Goal: Task Accomplishment & Management: Complete application form

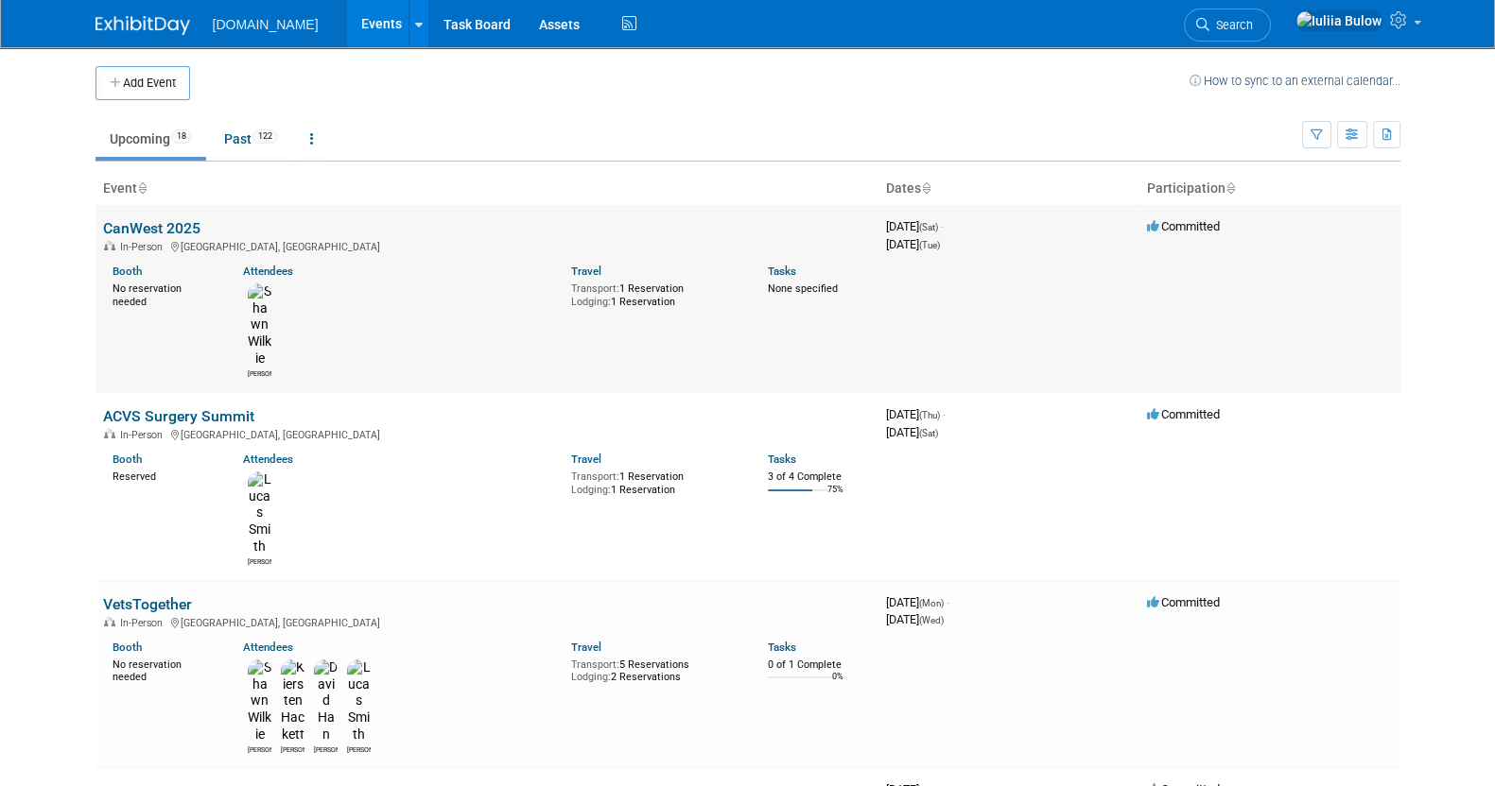
click at [155, 231] on link "CanWest 2025" at bounding box center [151, 228] width 97 height 18
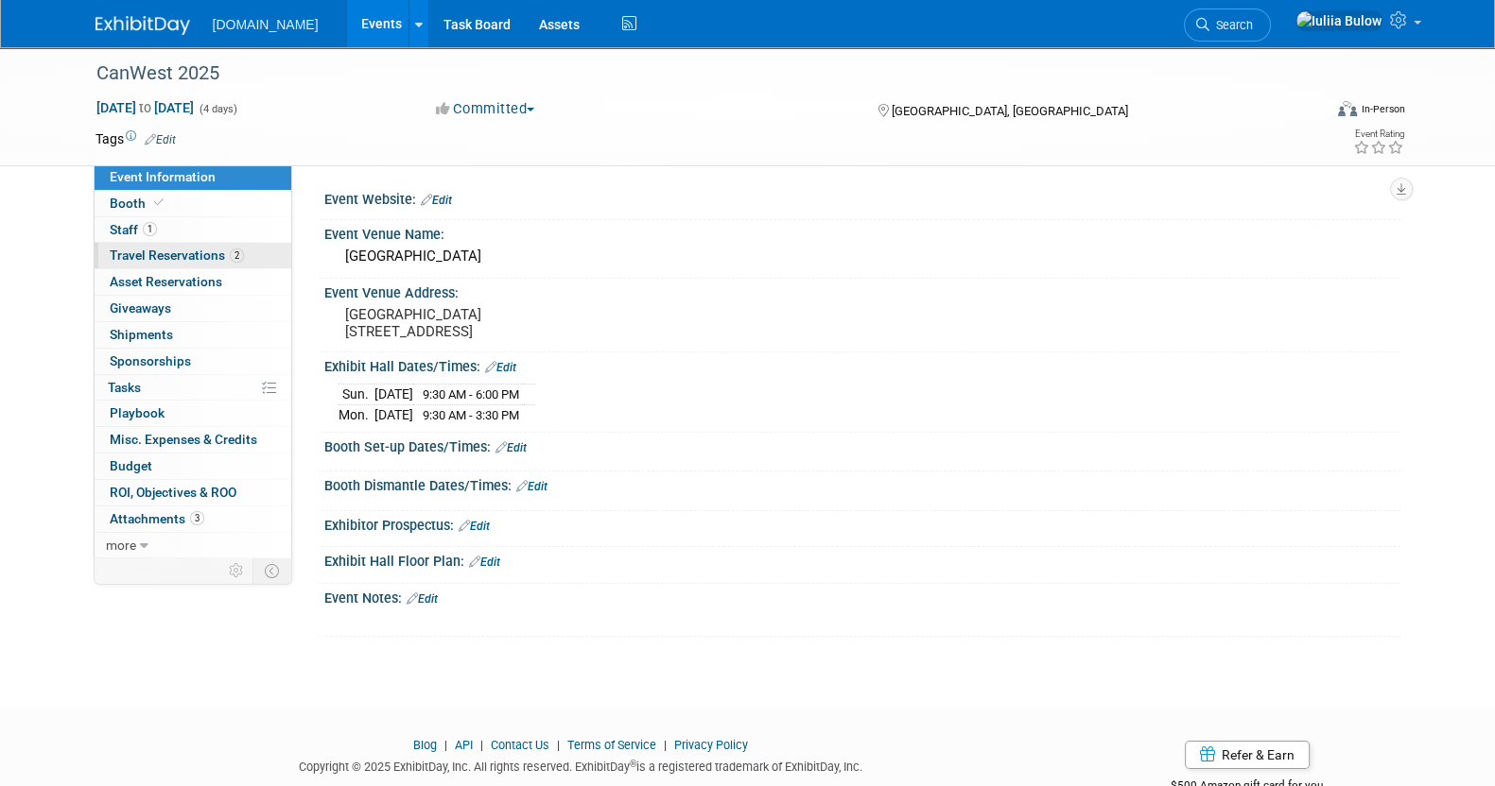
click at [171, 262] on span "Travel Reservations 2" at bounding box center [177, 255] width 134 height 15
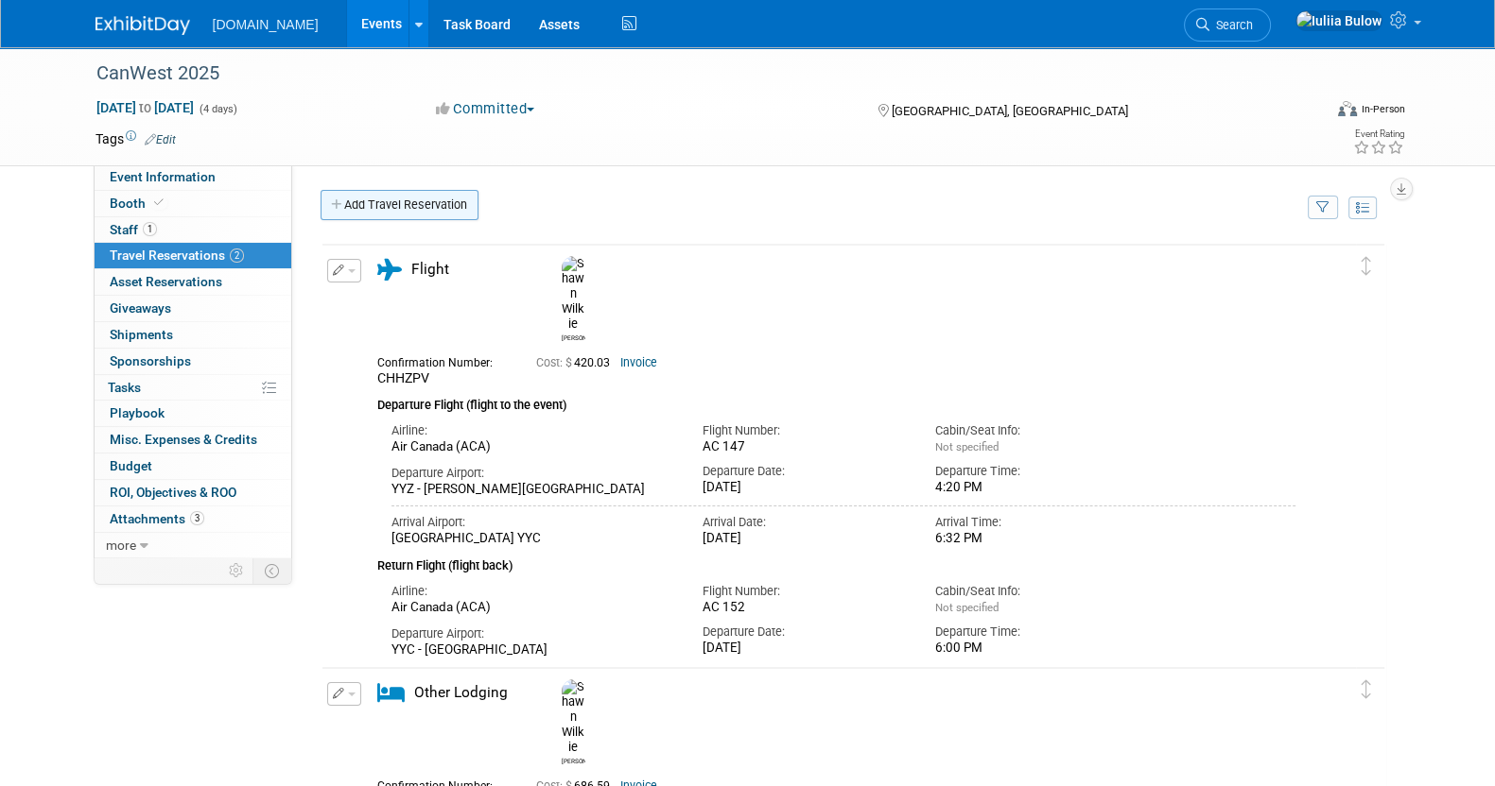
click at [435, 200] on link "Add Travel Reservation" at bounding box center [399, 205] width 158 height 30
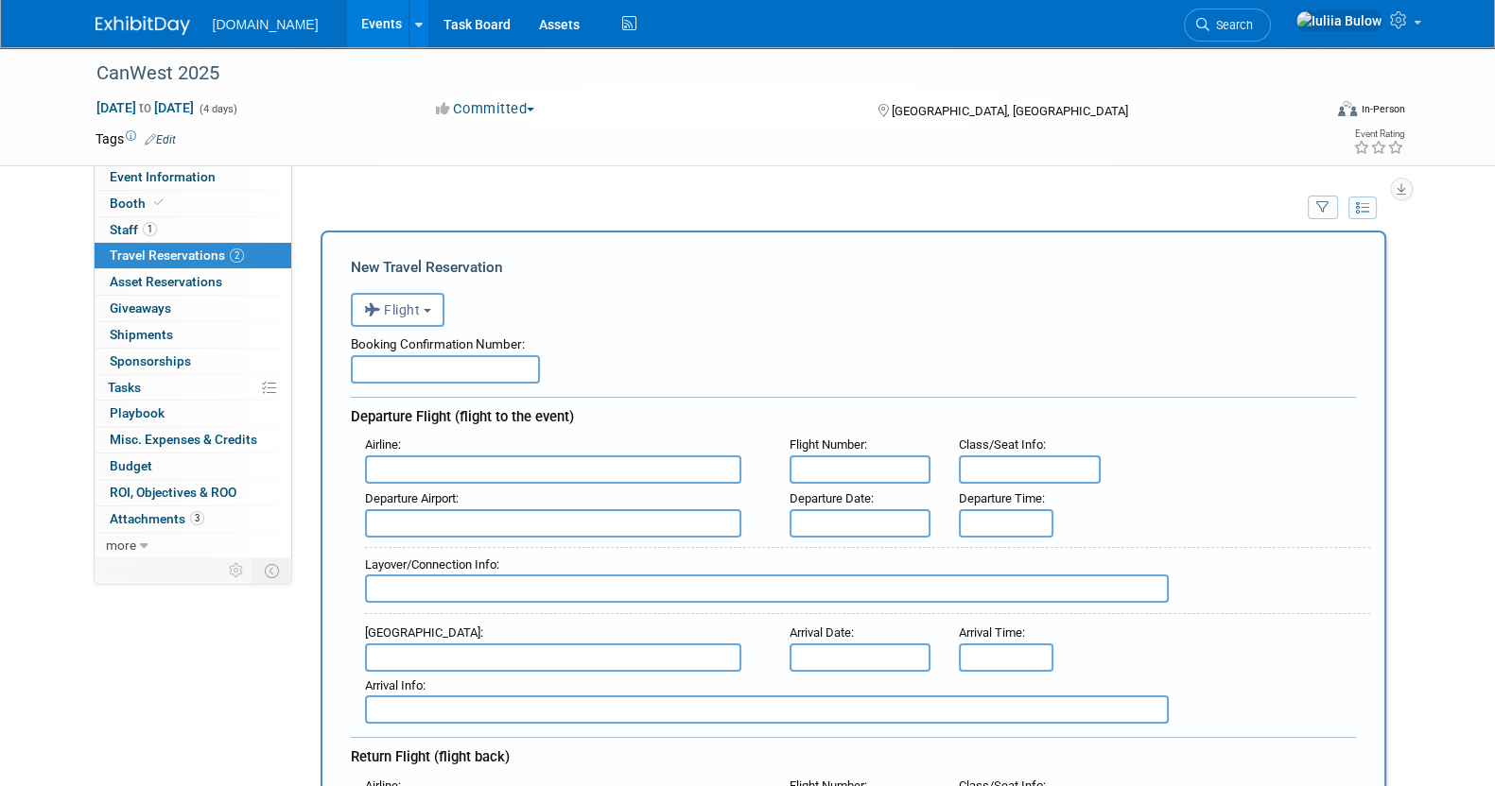
click at [419, 371] on input "text" at bounding box center [445, 369] width 189 height 28
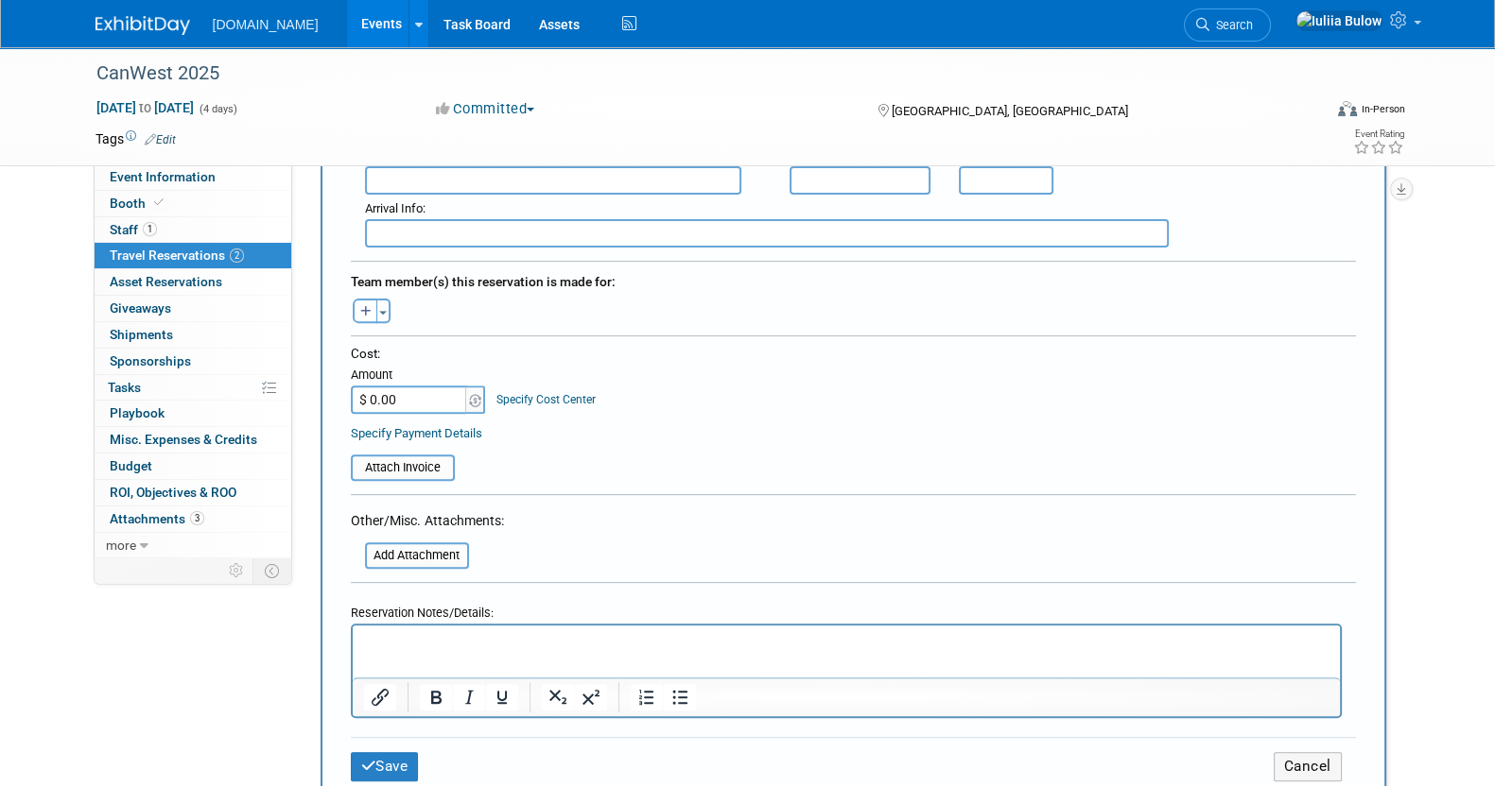
scroll to position [826, 0]
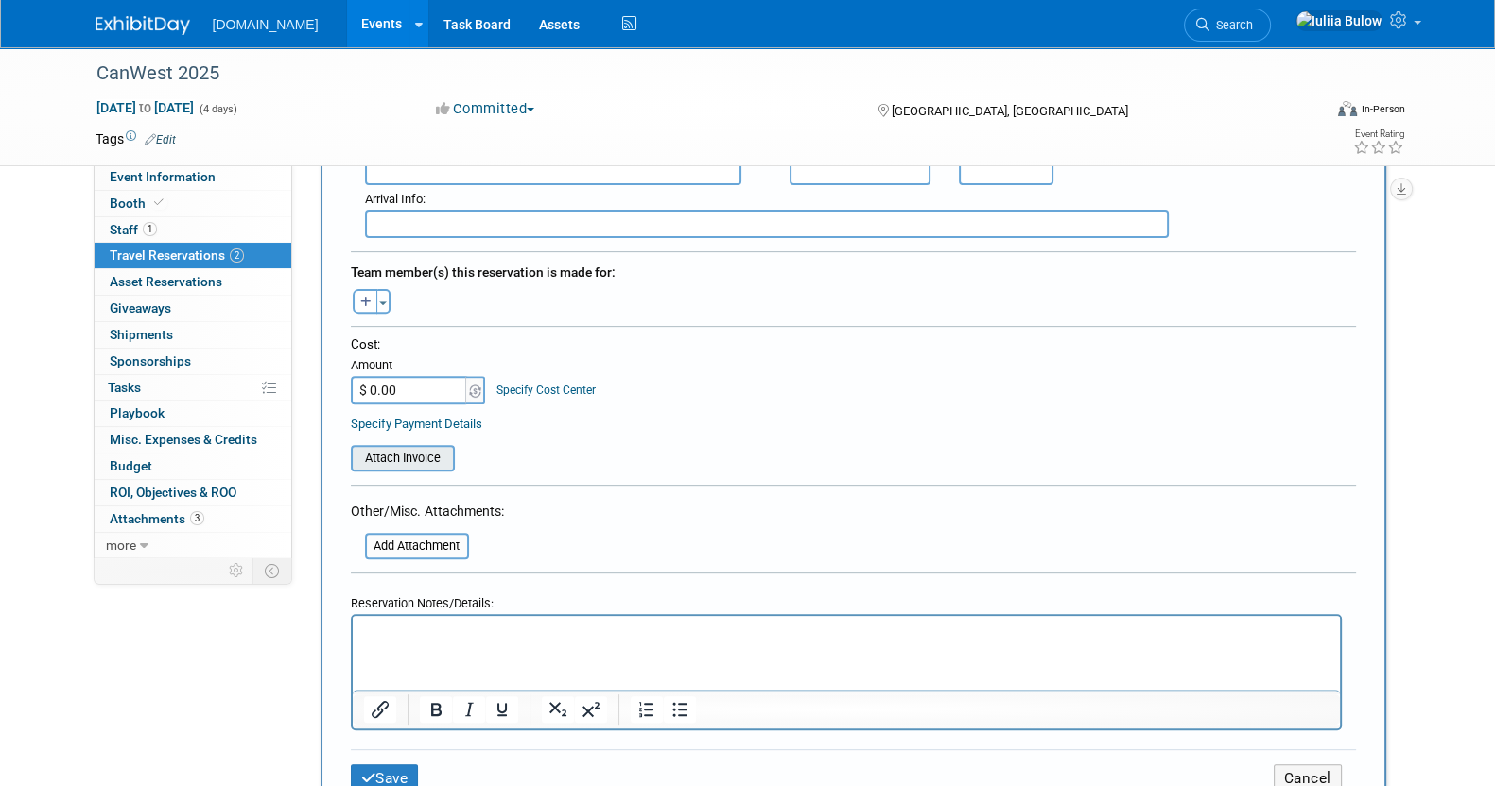
click at [436, 447] on input "file" at bounding box center [340, 458] width 225 height 23
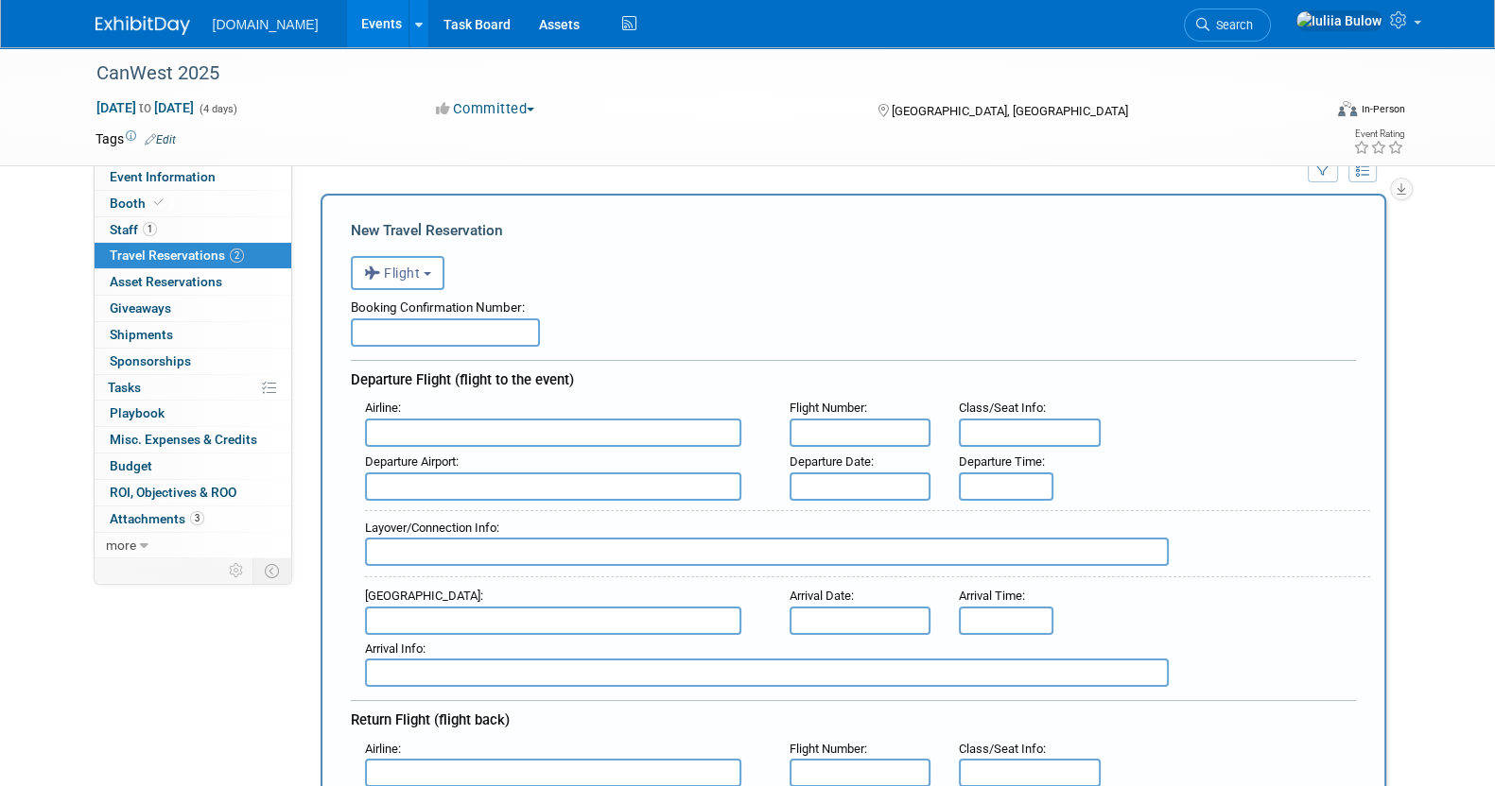
scroll to position [0, 0]
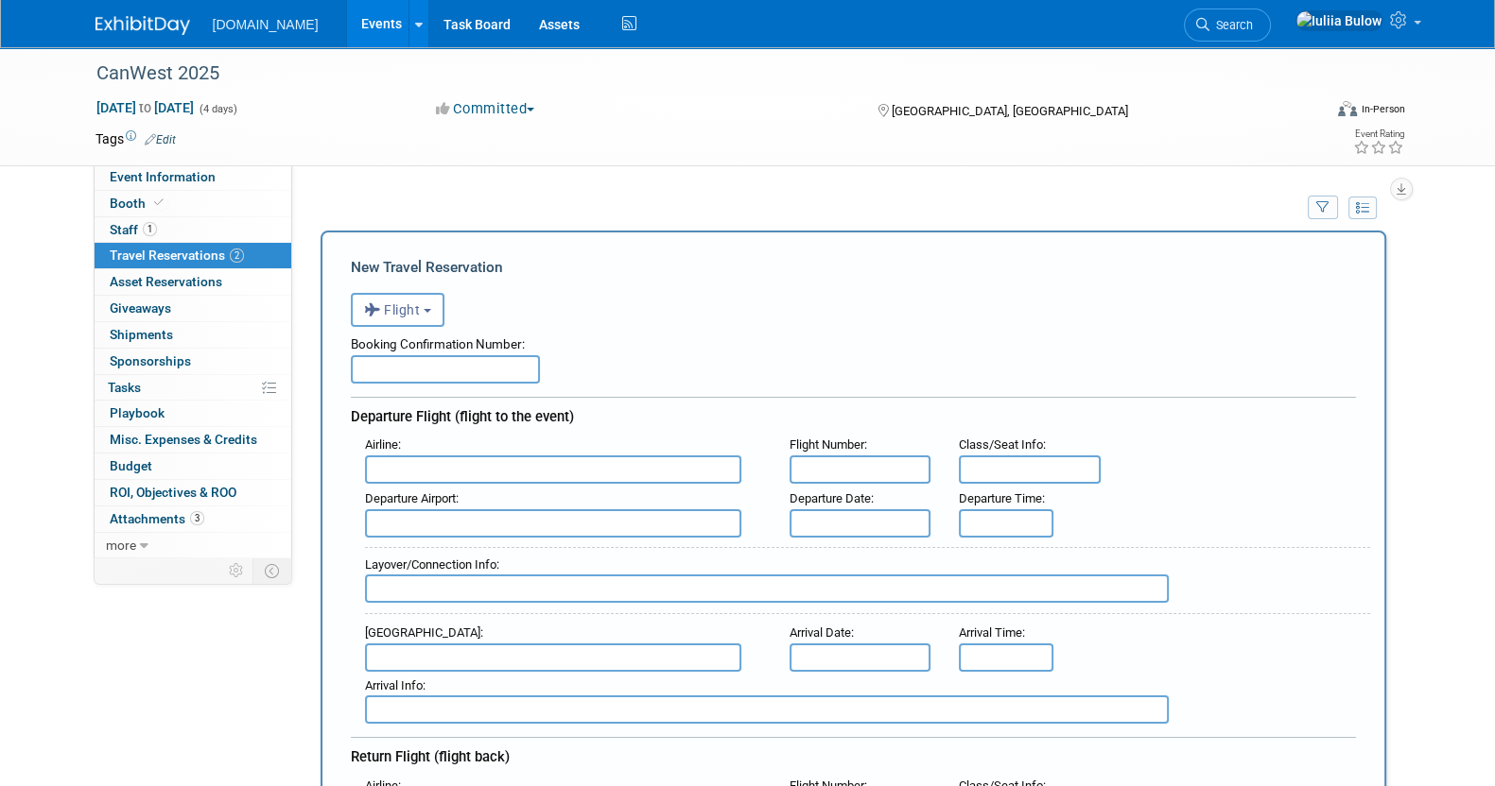
click at [417, 369] on input "text" at bounding box center [445, 369] width 189 height 28
paste input "45976227CA3"
type input "45976227CA3"
click at [387, 305] on span "Flight" at bounding box center [392, 309] width 57 height 15
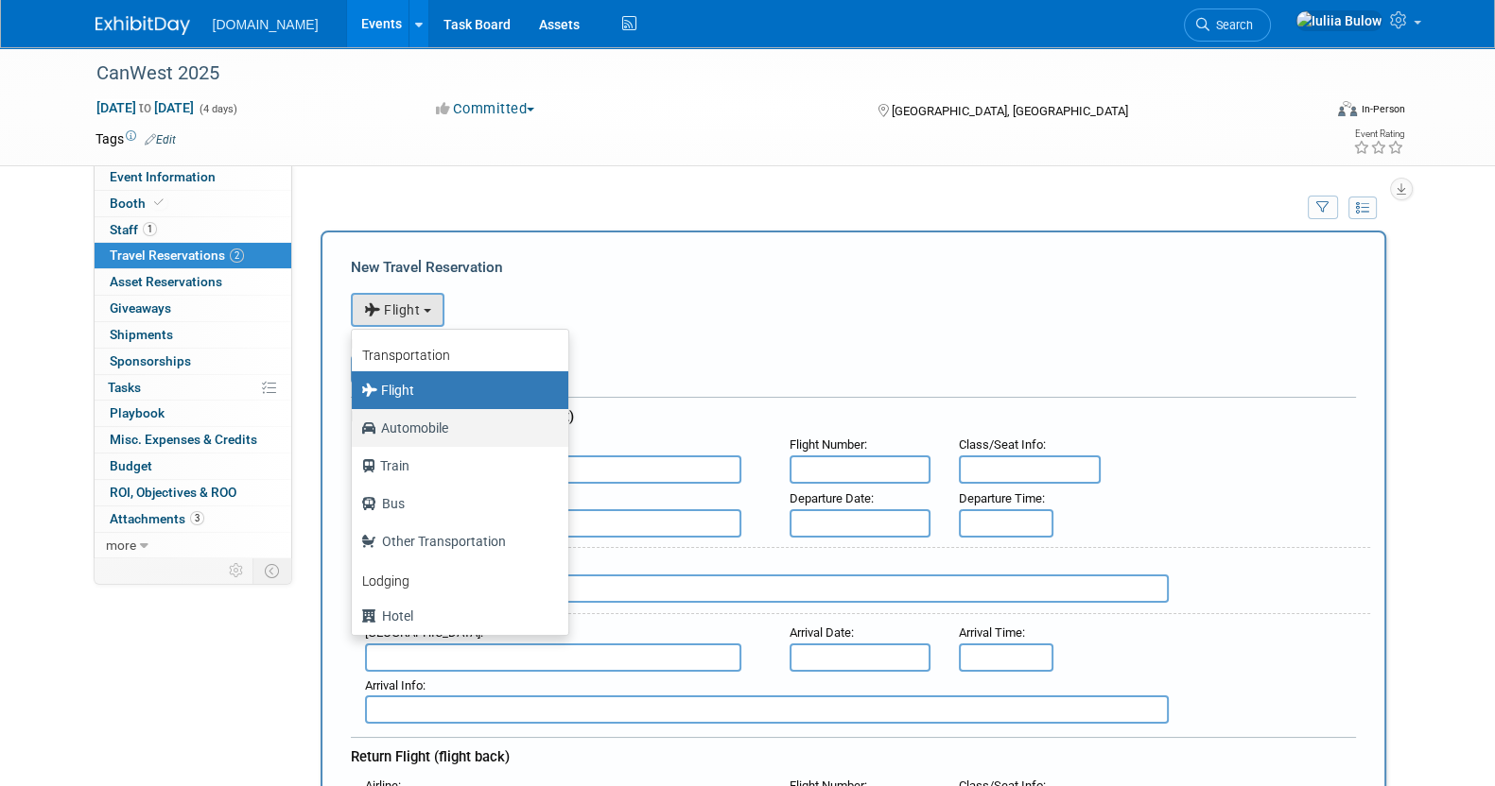
click at [425, 426] on label "Automobile" at bounding box center [455, 428] width 188 height 30
click at [354, 426] on input "Automobile" at bounding box center [348, 426] width 12 height 12
select select "4"
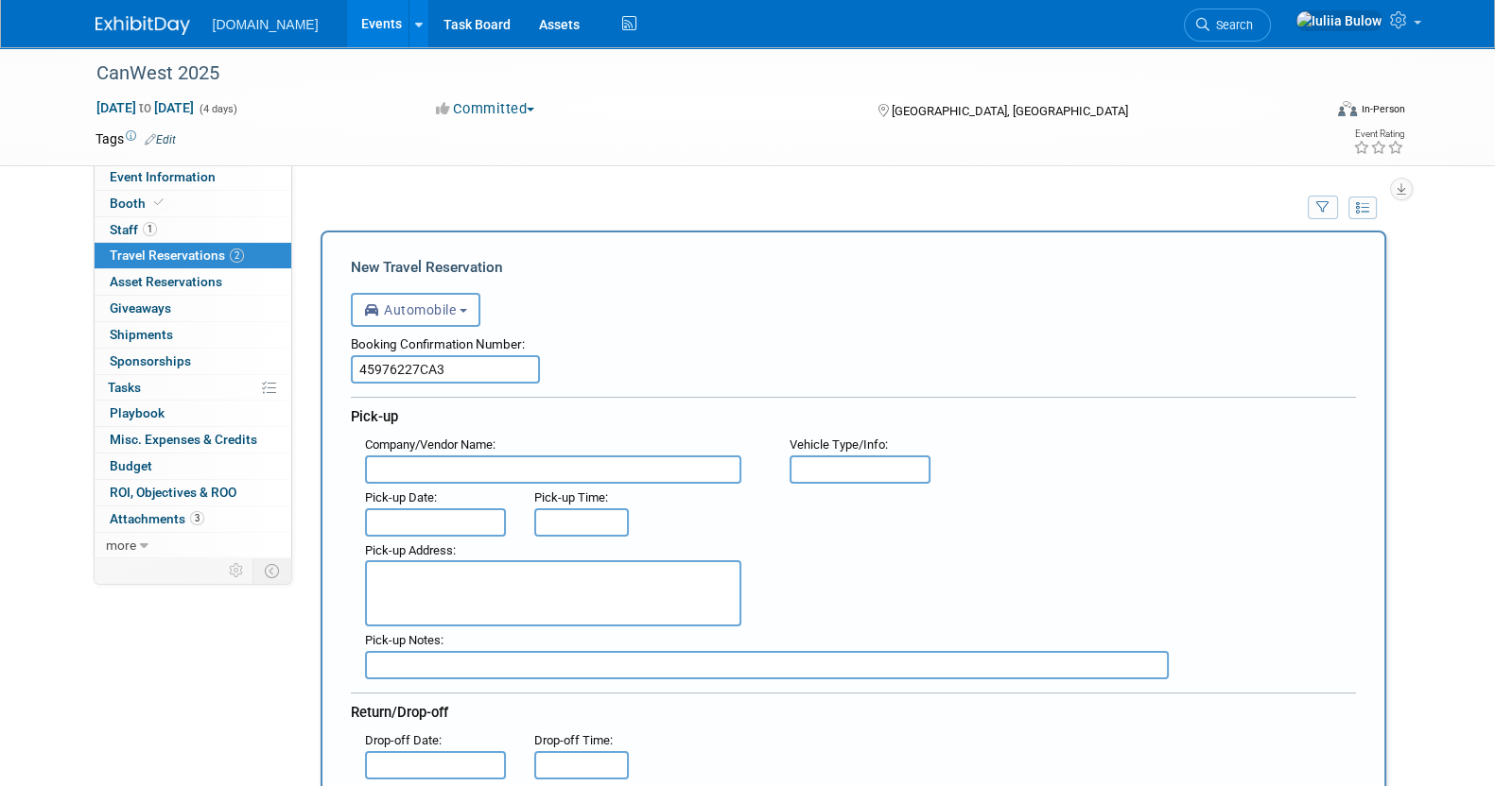
click at [477, 463] on input "text" at bounding box center [553, 470] width 376 height 28
type input "AVIS"
click at [421, 520] on input "text" at bounding box center [436, 523] width 142 height 28
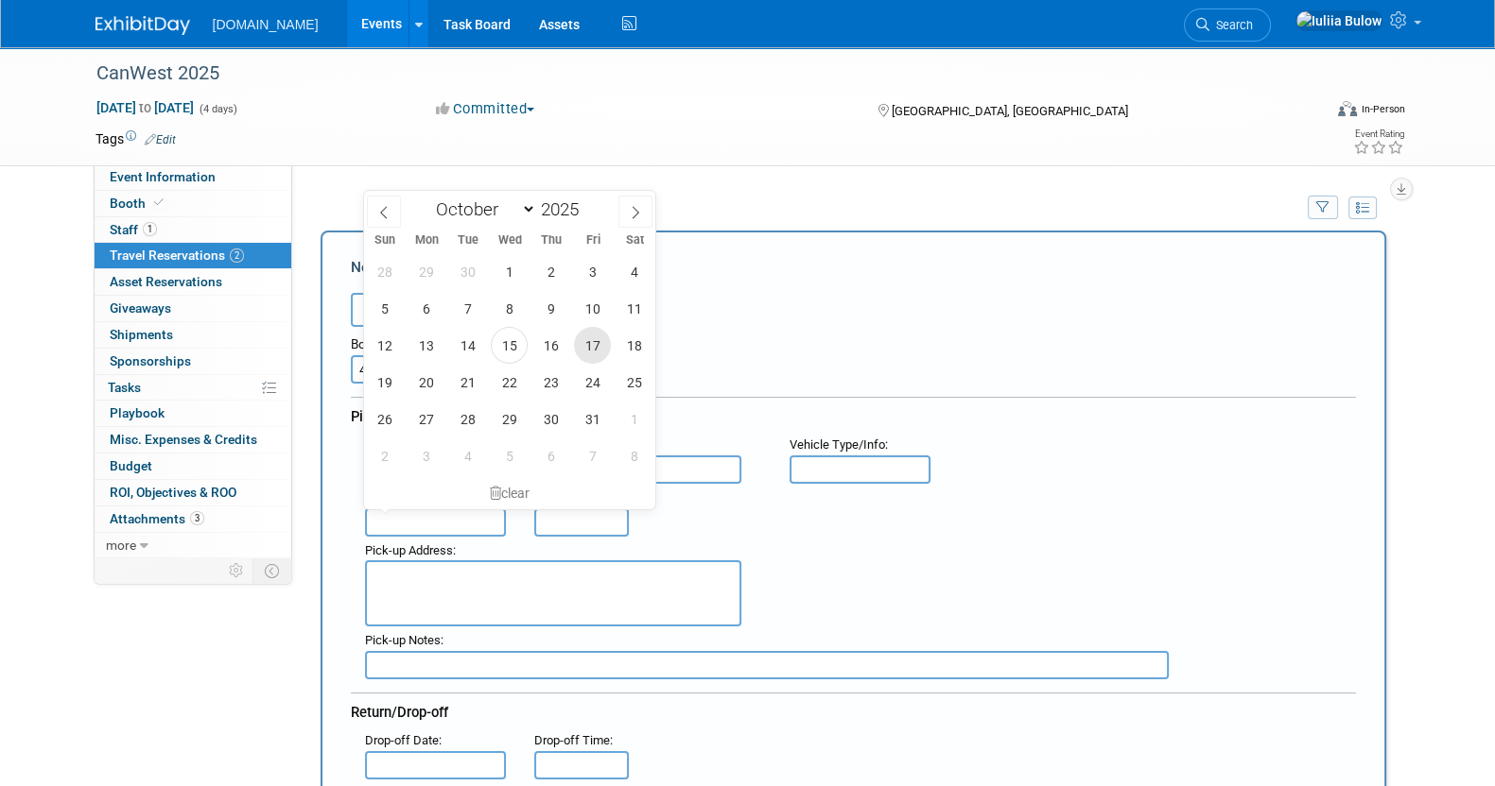
click at [579, 335] on span "17" at bounding box center [592, 345] width 37 height 37
type input "Oct 17, 2025"
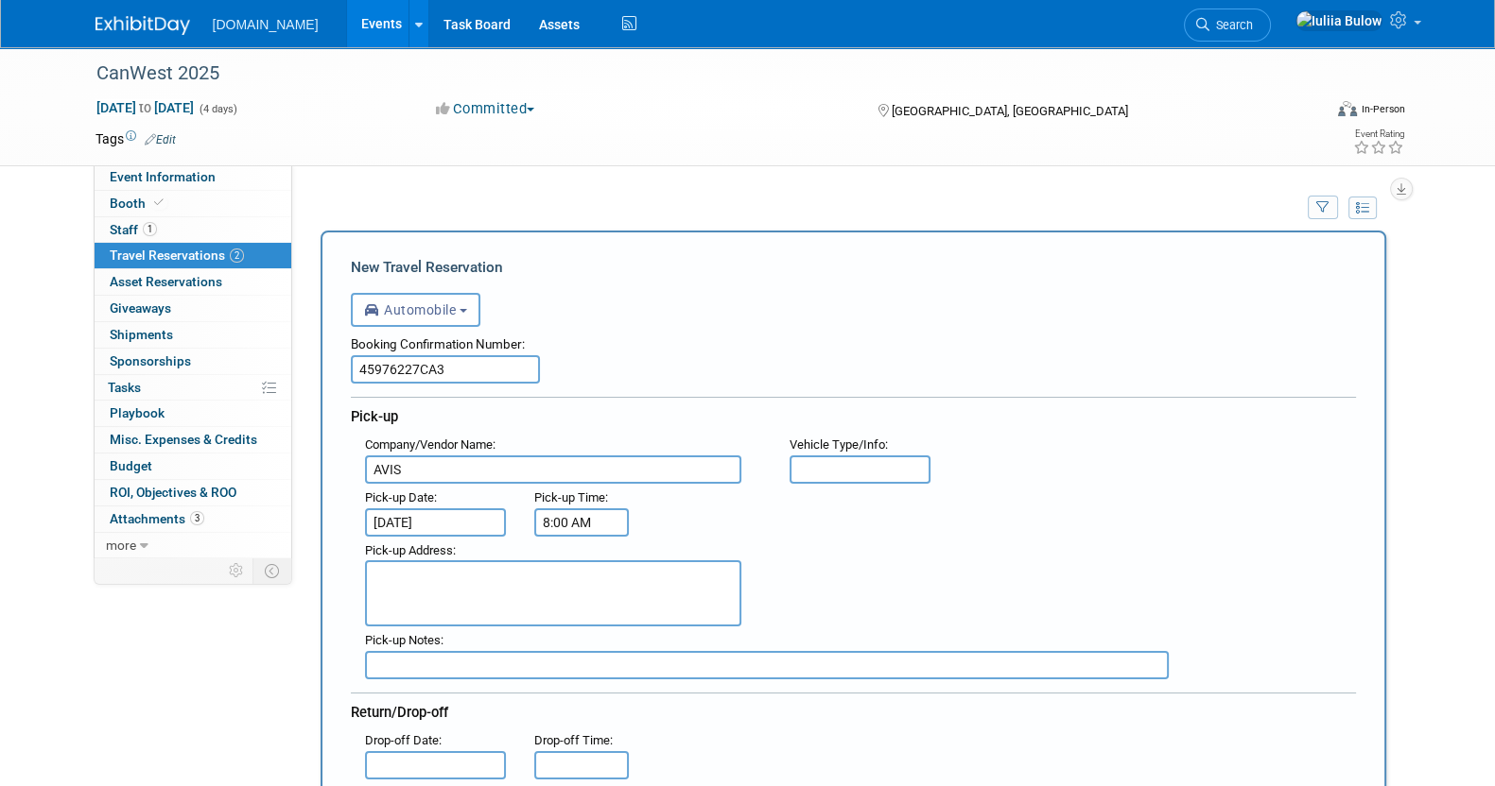
click at [583, 528] on input "8:00 AM" at bounding box center [581, 523] width 95 height 28
click at [549, 521] on input "8:00 AM" at bounding box center [581, 523] width 95 height 28
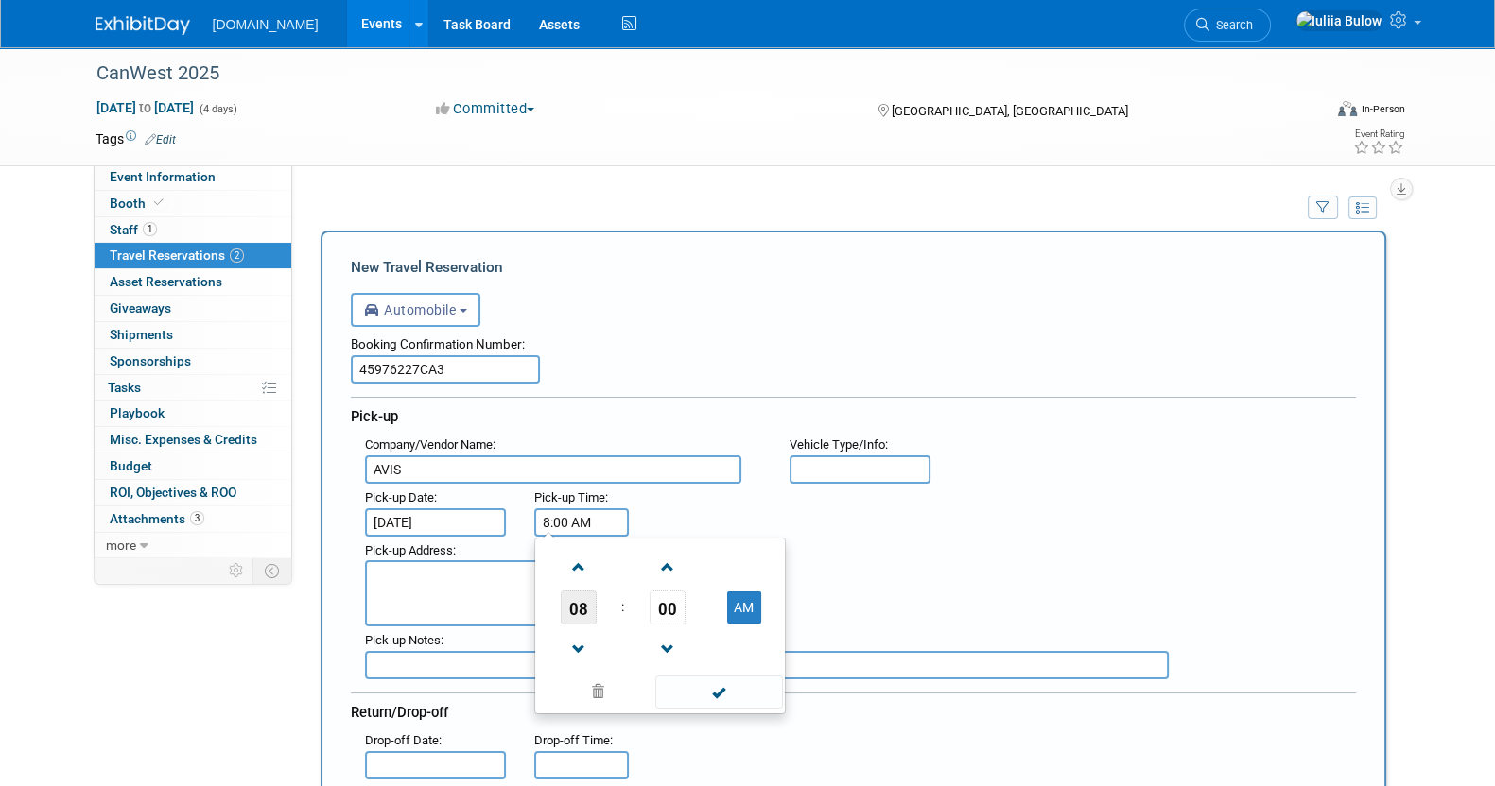
click at [581, 615] on span "08" at bounding box center [579, 608] width 36 height 34
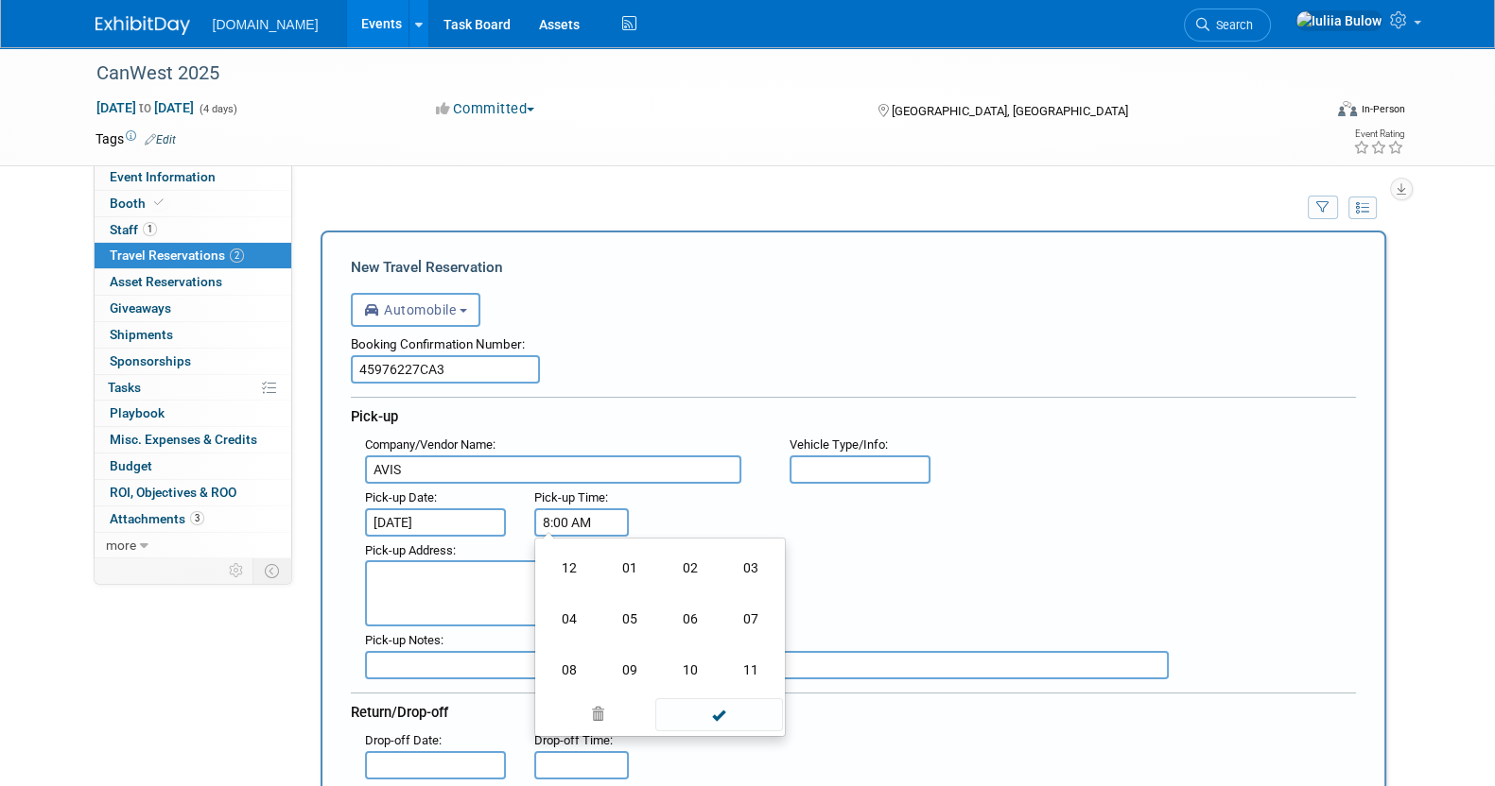
click at [763, 612] on td "07" at bounding box center [750, 619] width 60 height 51
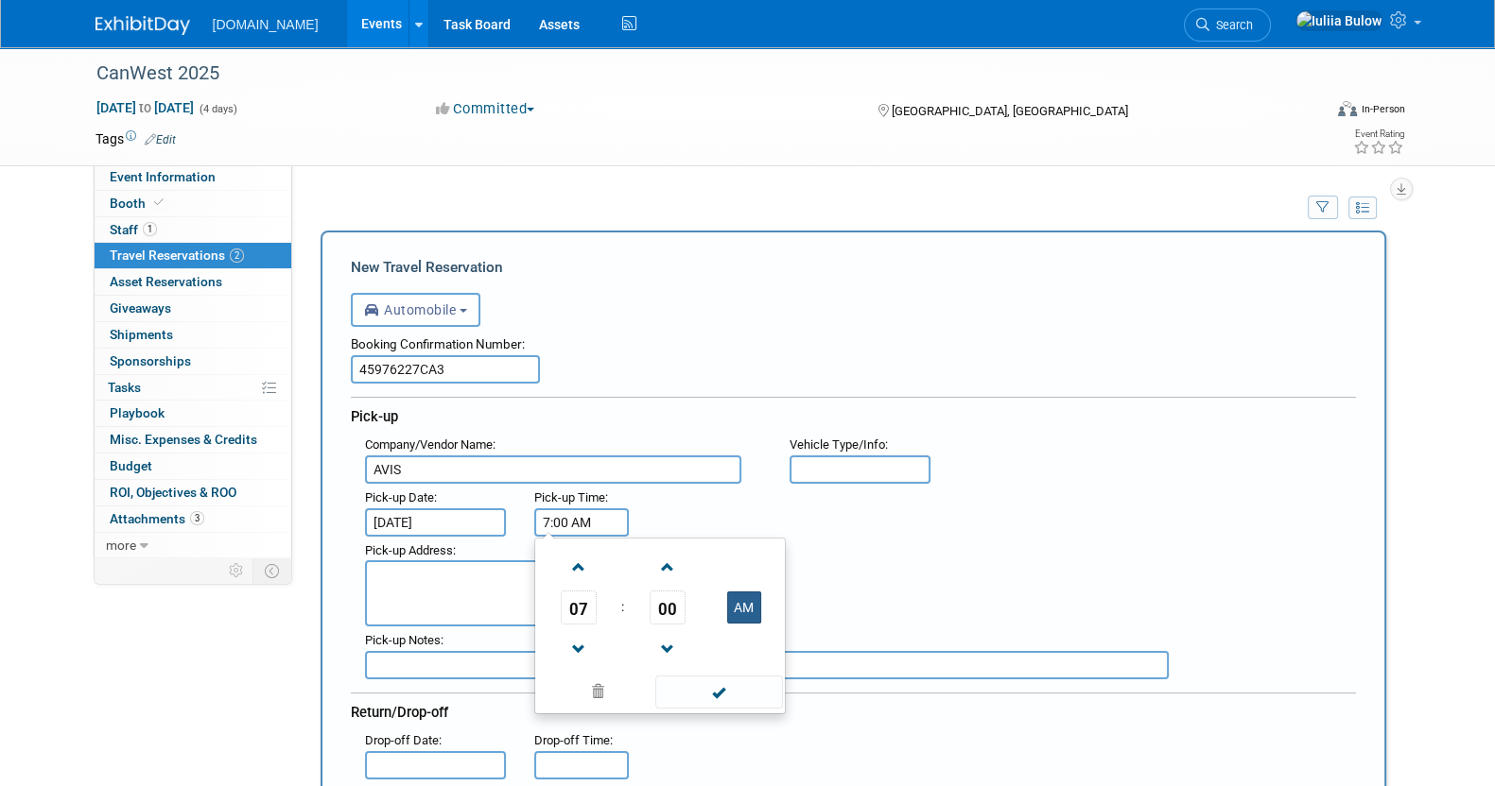
click at [737, 604] on button "AM" at bounding box center [744, 608] width 34 height 32
type input "7:00 PM"
click at [704, 688] on span at bounding box center [719, 692] width 128 height 33
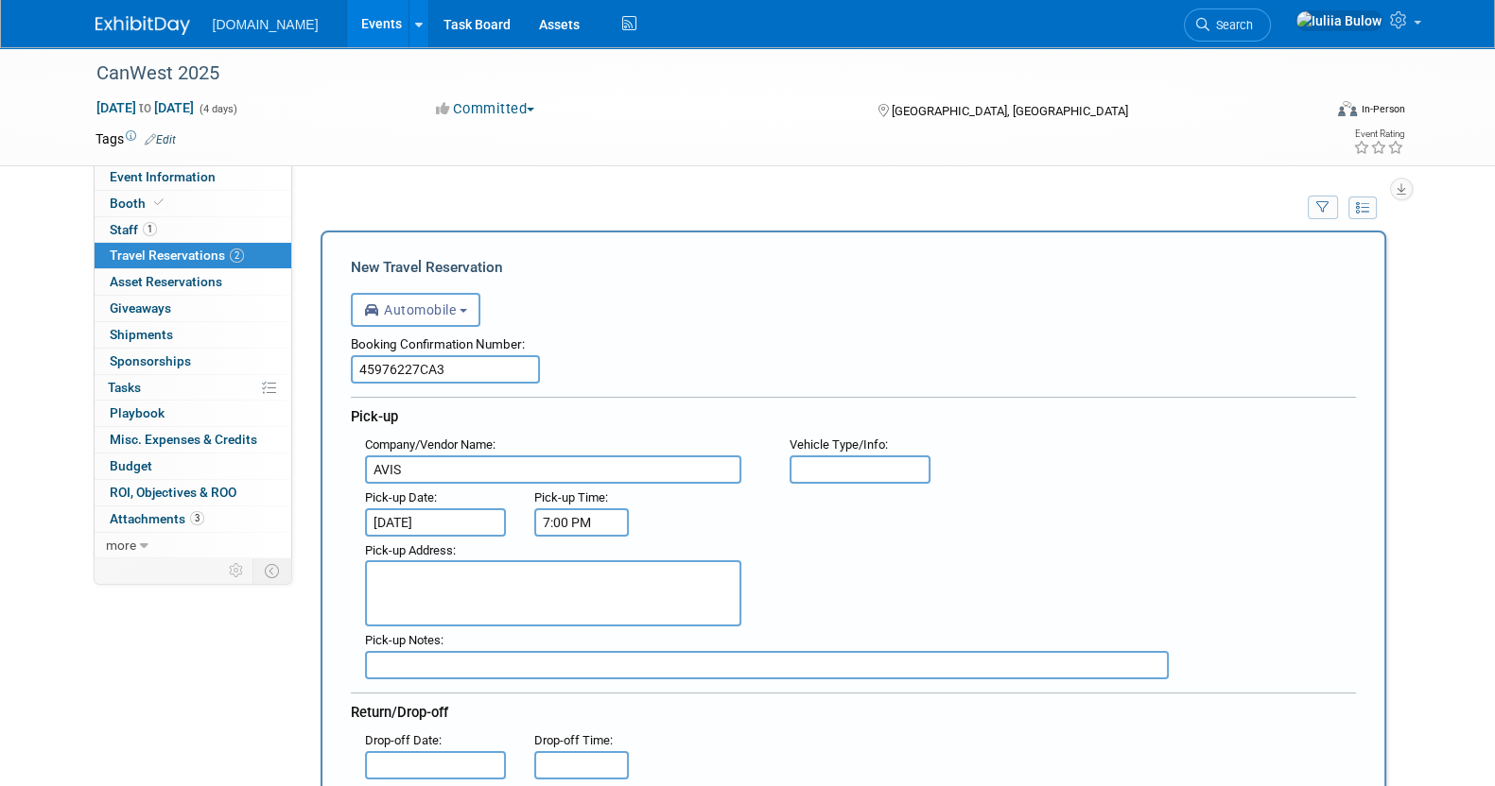
click at [552, 574] on textarea at bounding box center [553, 594] width 376 height 66
paste textarea "Calgary Intl Airport,YYC 2000 Airport Rd, Calgary, AB T2E 6W5 CA 4032211700"
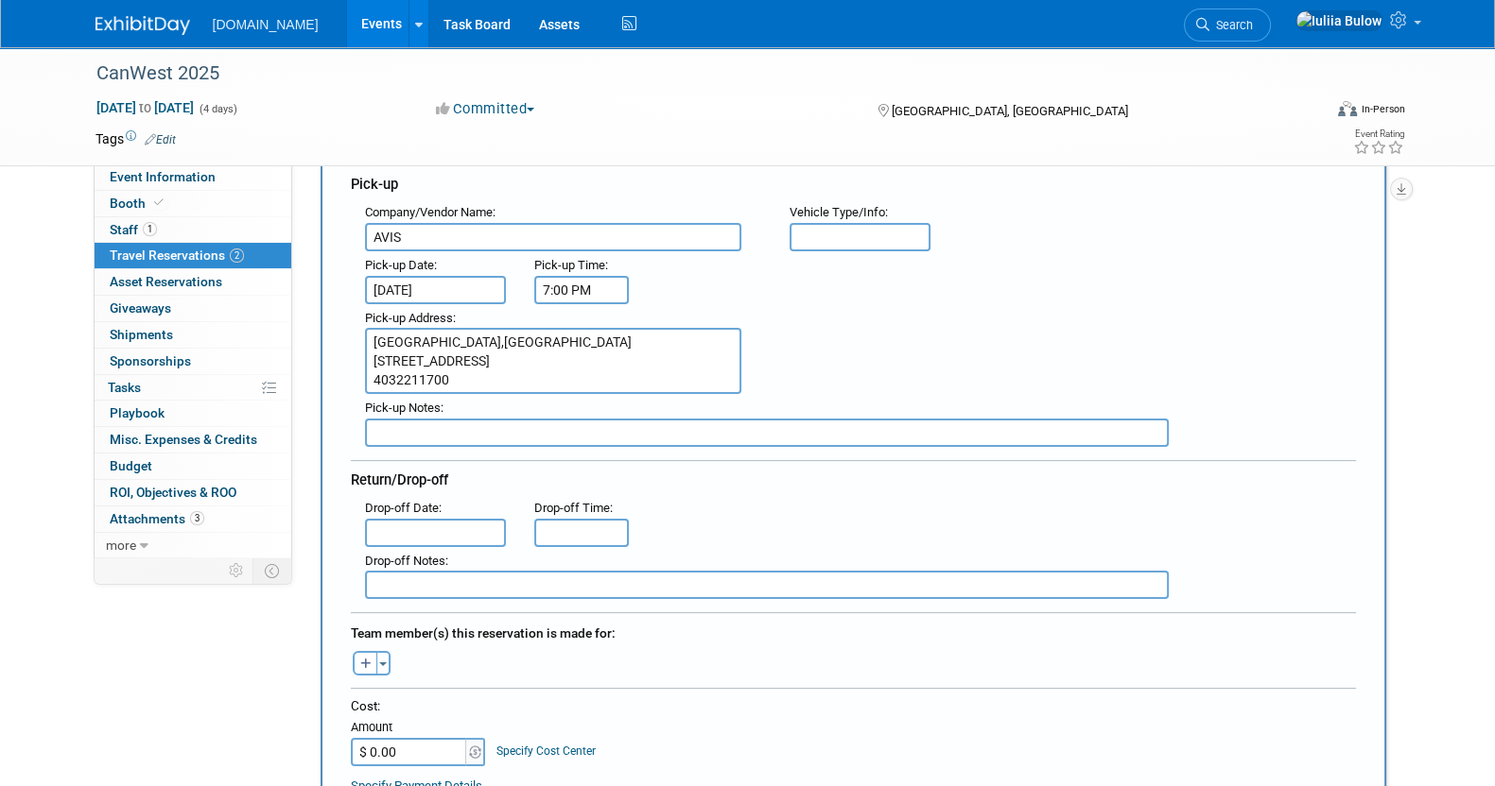
scroll to position [235, 0]
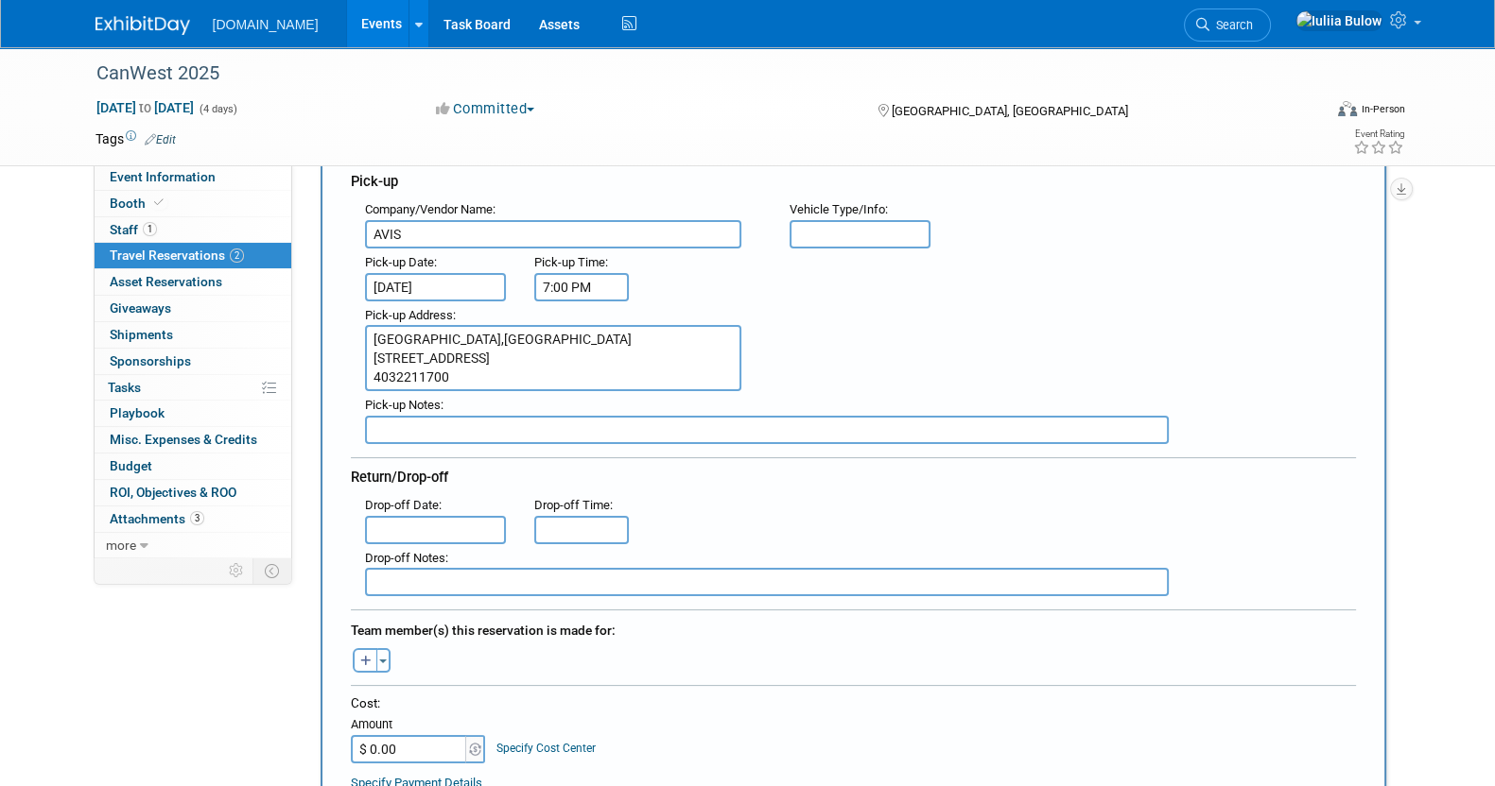
type textarea "Calgary Intl Airport,YYC 2000 Airport Rd, Calgary, AB T2E 6W5 CA 4032211700"
click at [411, 522] on input "text" at bounding box center [436, 530] width 142 height 28
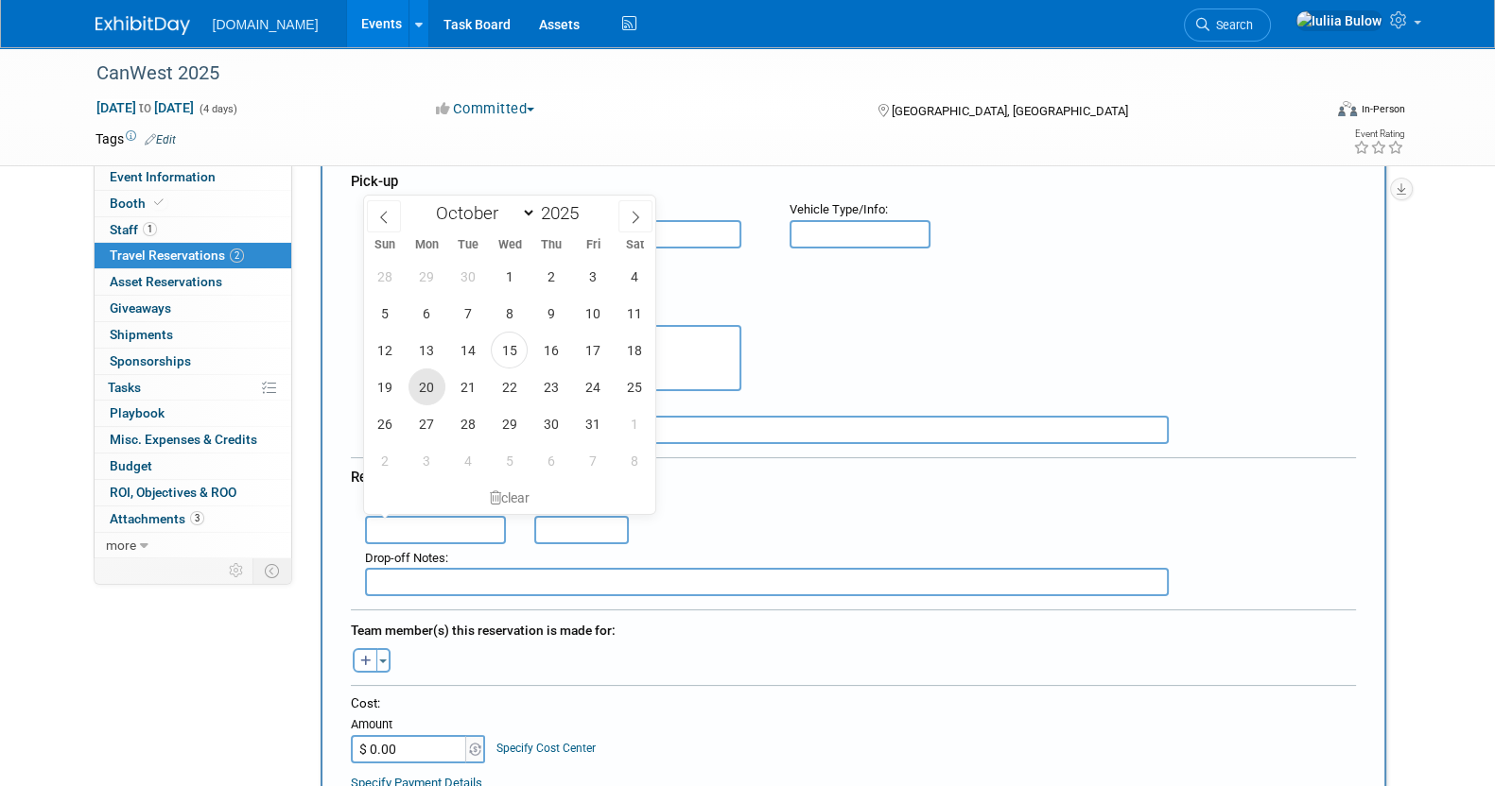
click at [426, 389] on span "20" at bounding box center [426, 387] width 37 height 37
type input "Oct 20, 2025"
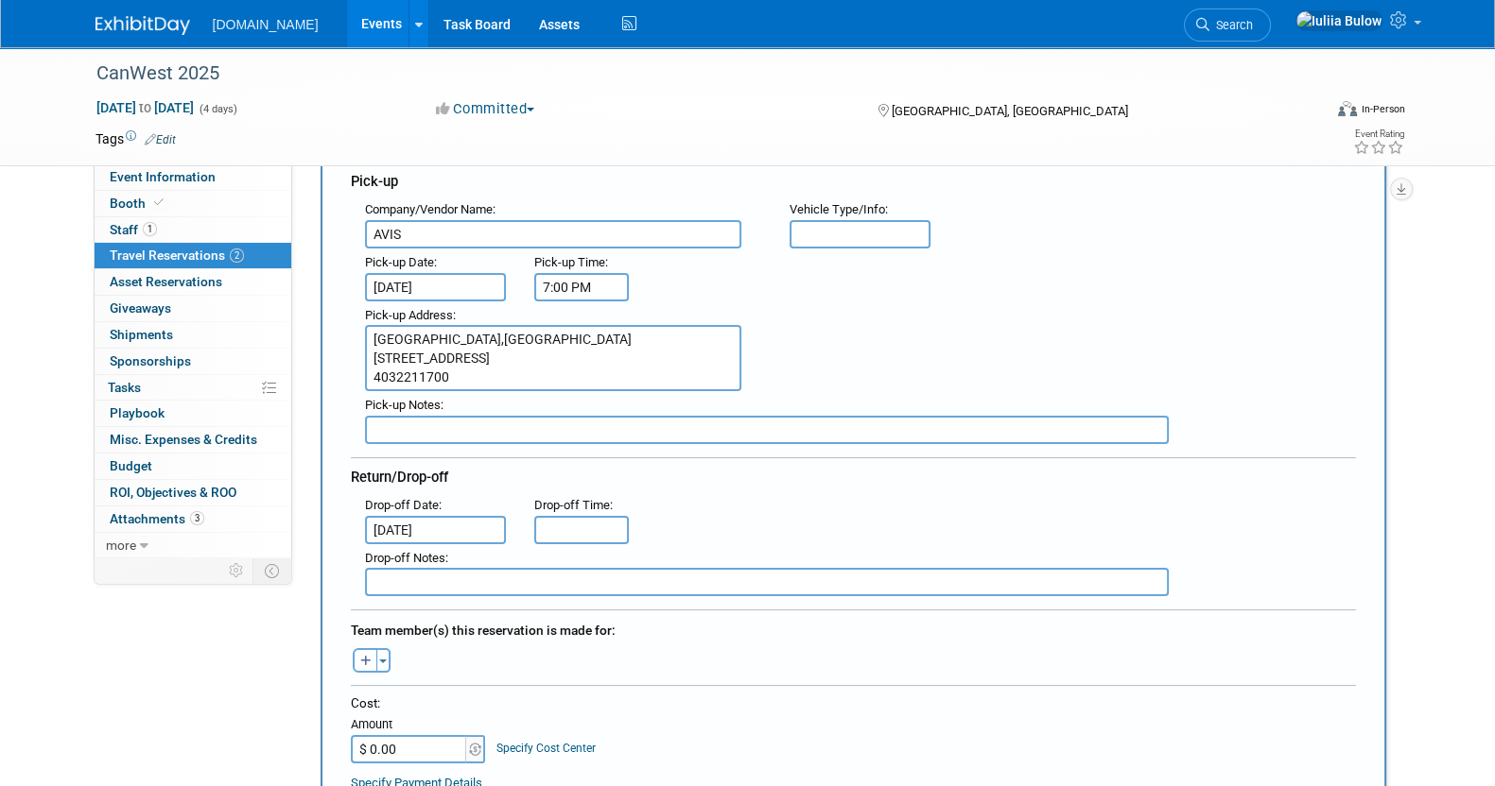
type input "5:00 PM"
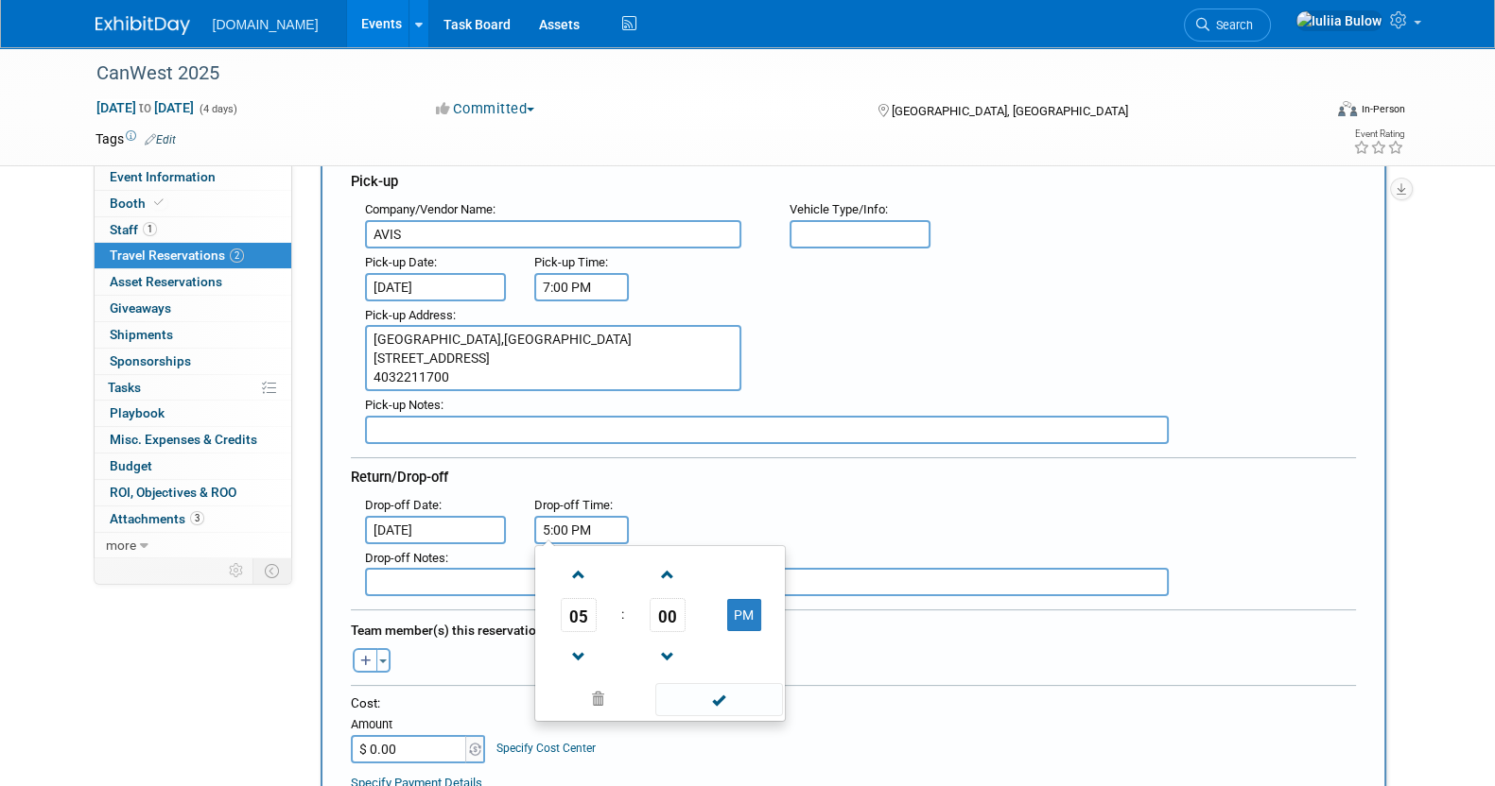
click at [567, 534] on input "5:00 PM" at bounding box center [581, 530] width 95 height 28
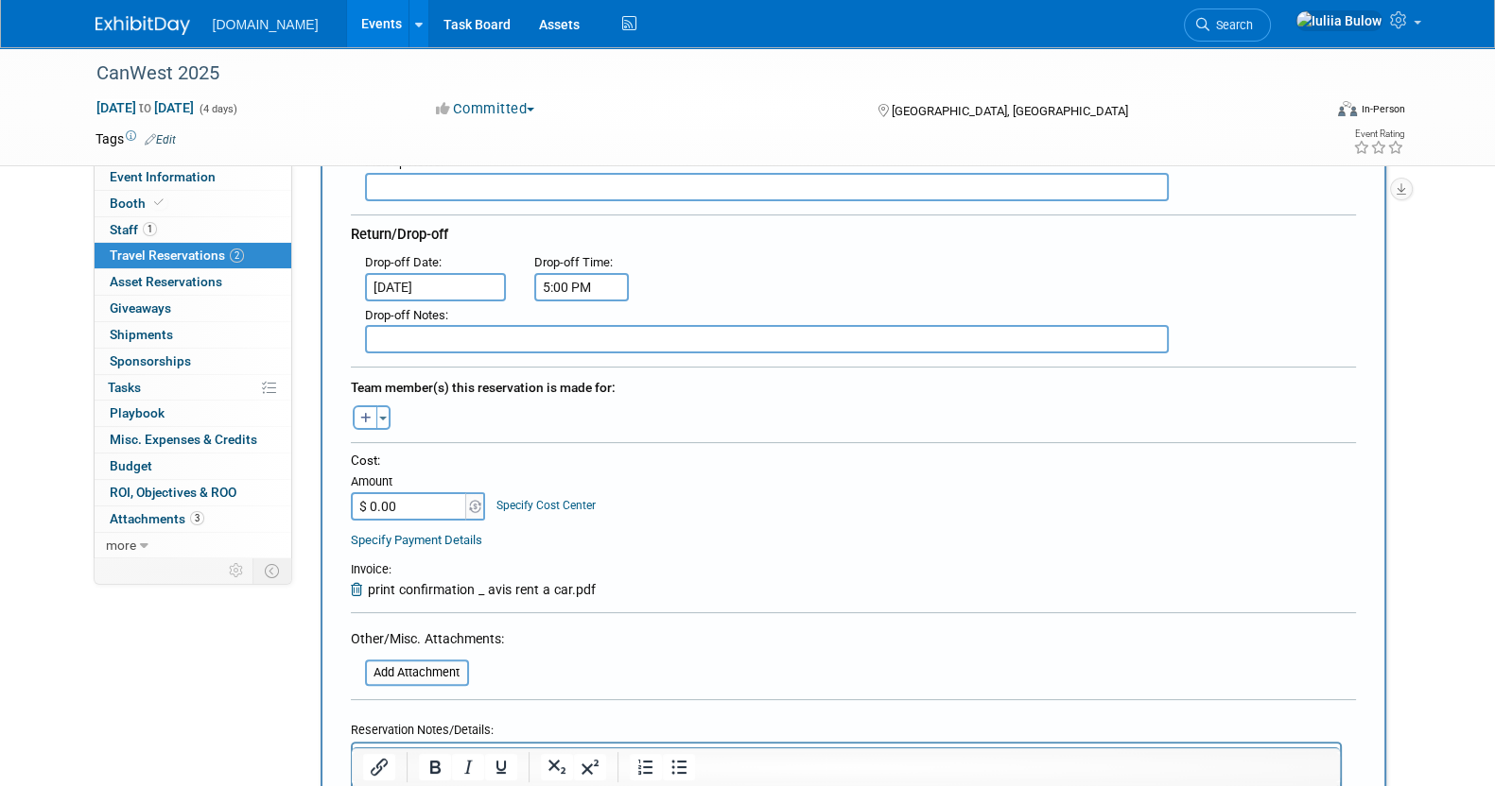
scroll to position [354, 0]
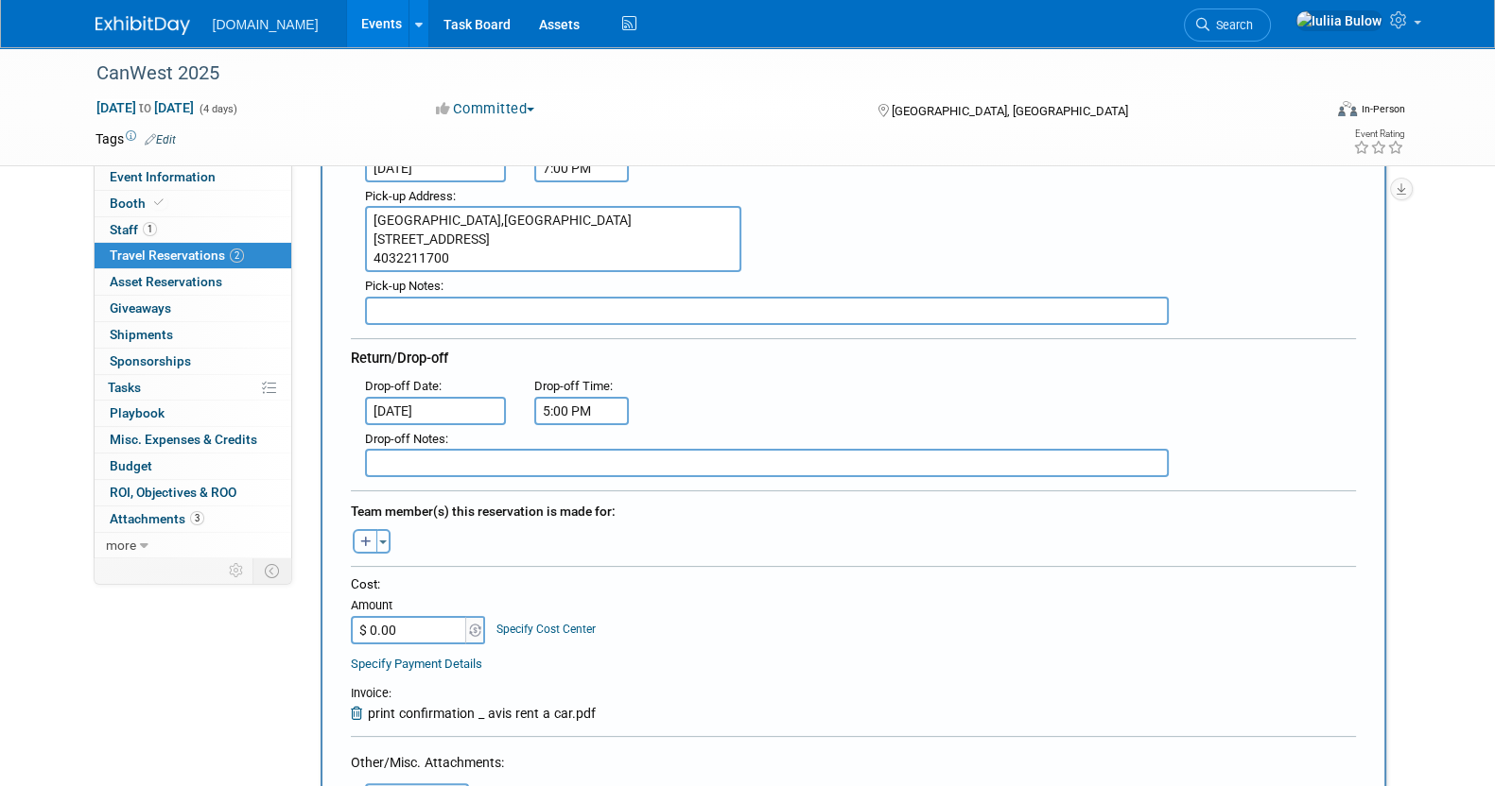
click at [355, 535] on button "button" at bounding box center [365, 541] width 25 height 25
select select
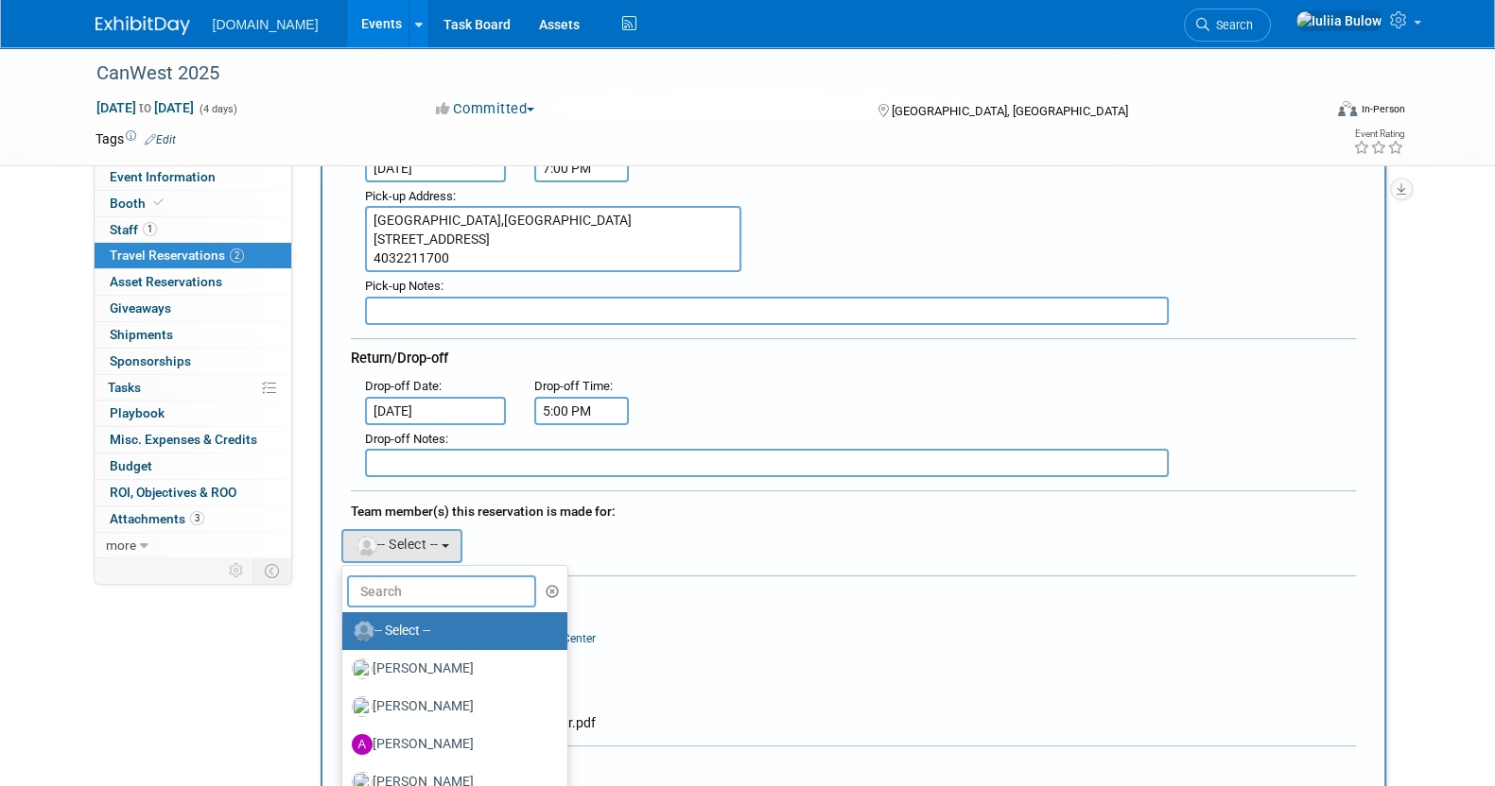
click at [383, 592] on input "text" at bounding box center [441, 592] width 189 height 32
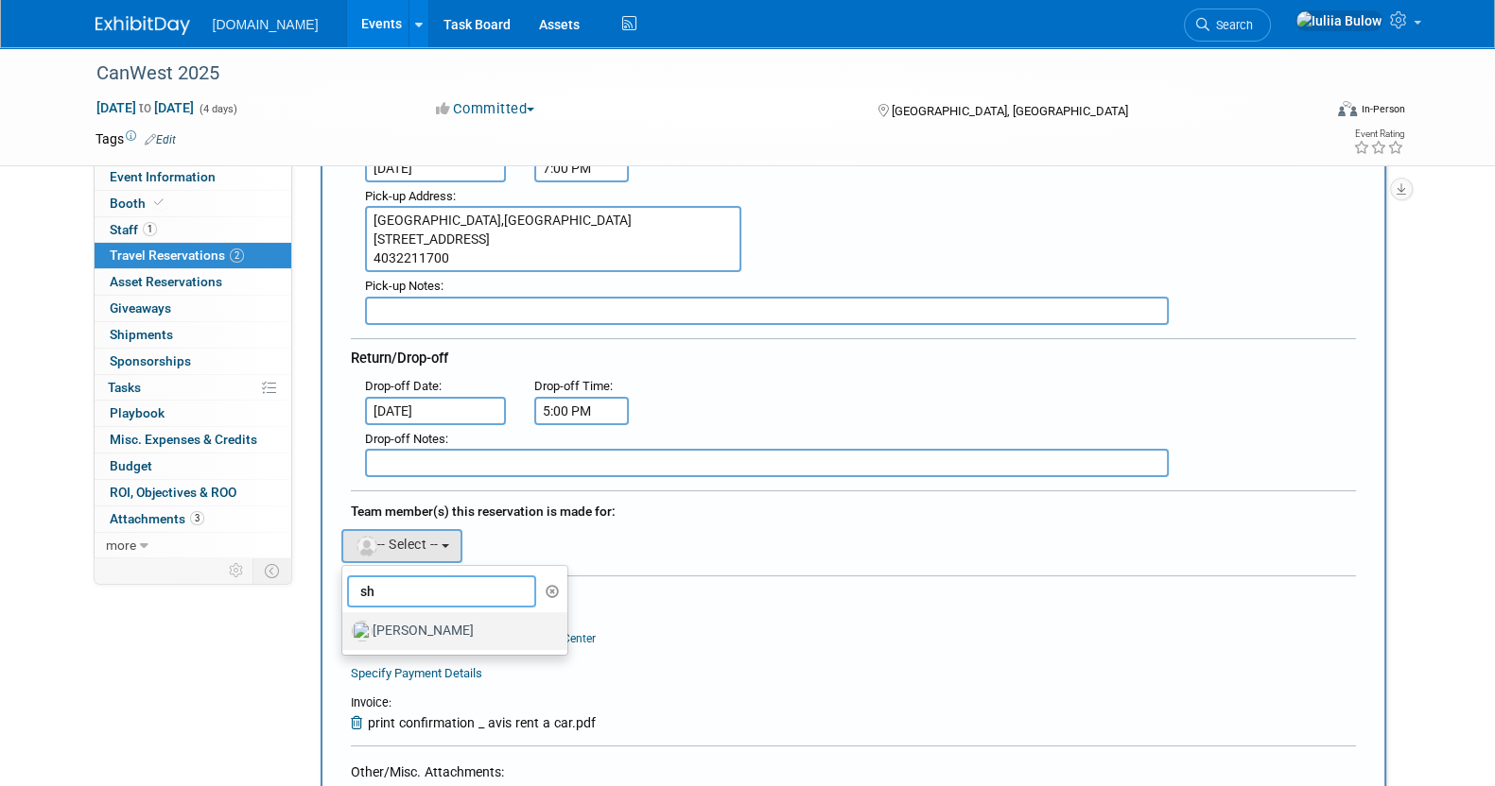
type input "sh"
click at [400, 627] on label "Shawn Wilkie" at bounding box center [451, 631] width 198 height 30
click at [345, 627] on input "Shawn Wilkie" at bounding box center [339, 629] width 12 height 12
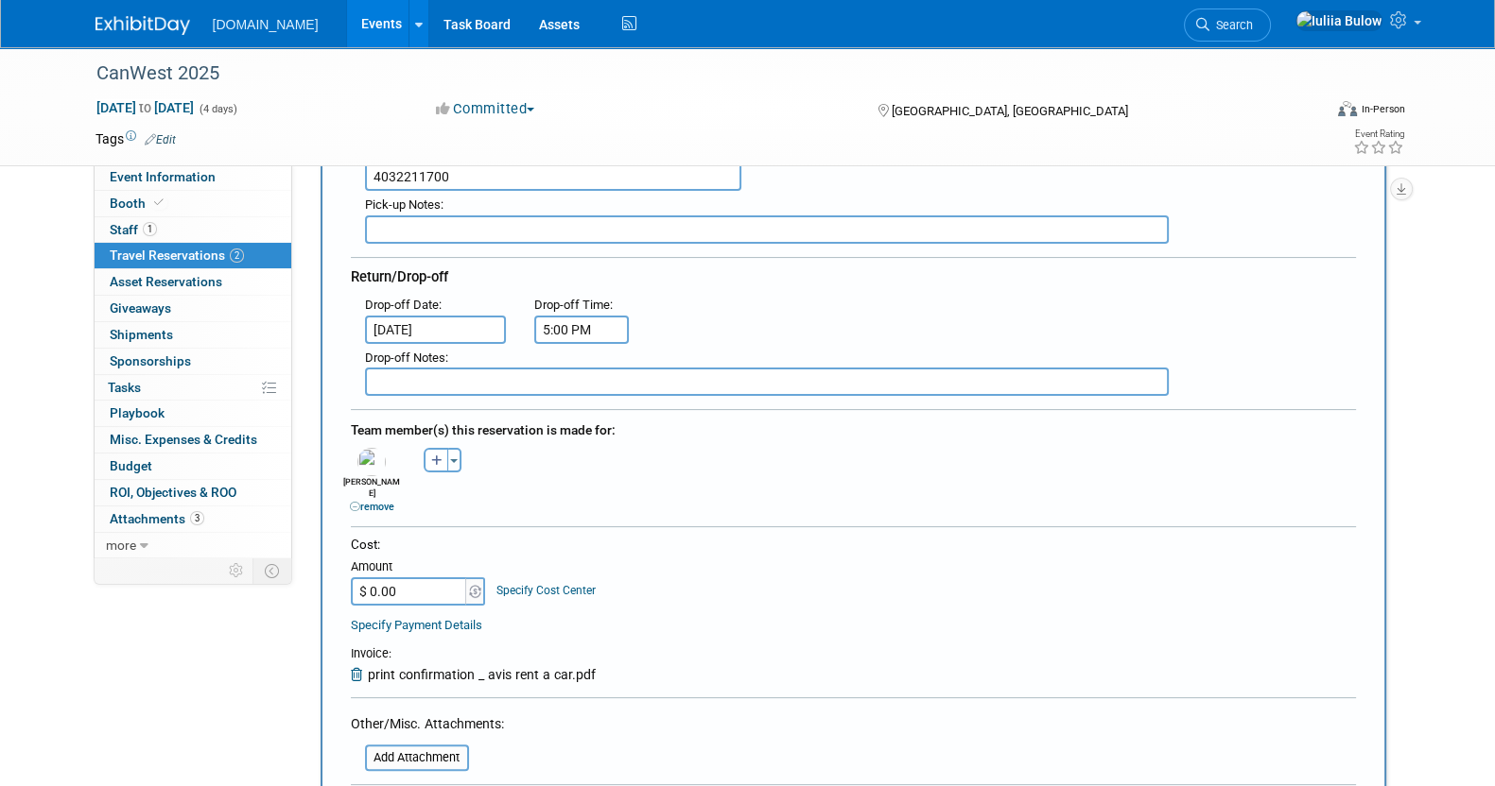
scroll to position [472, 0]
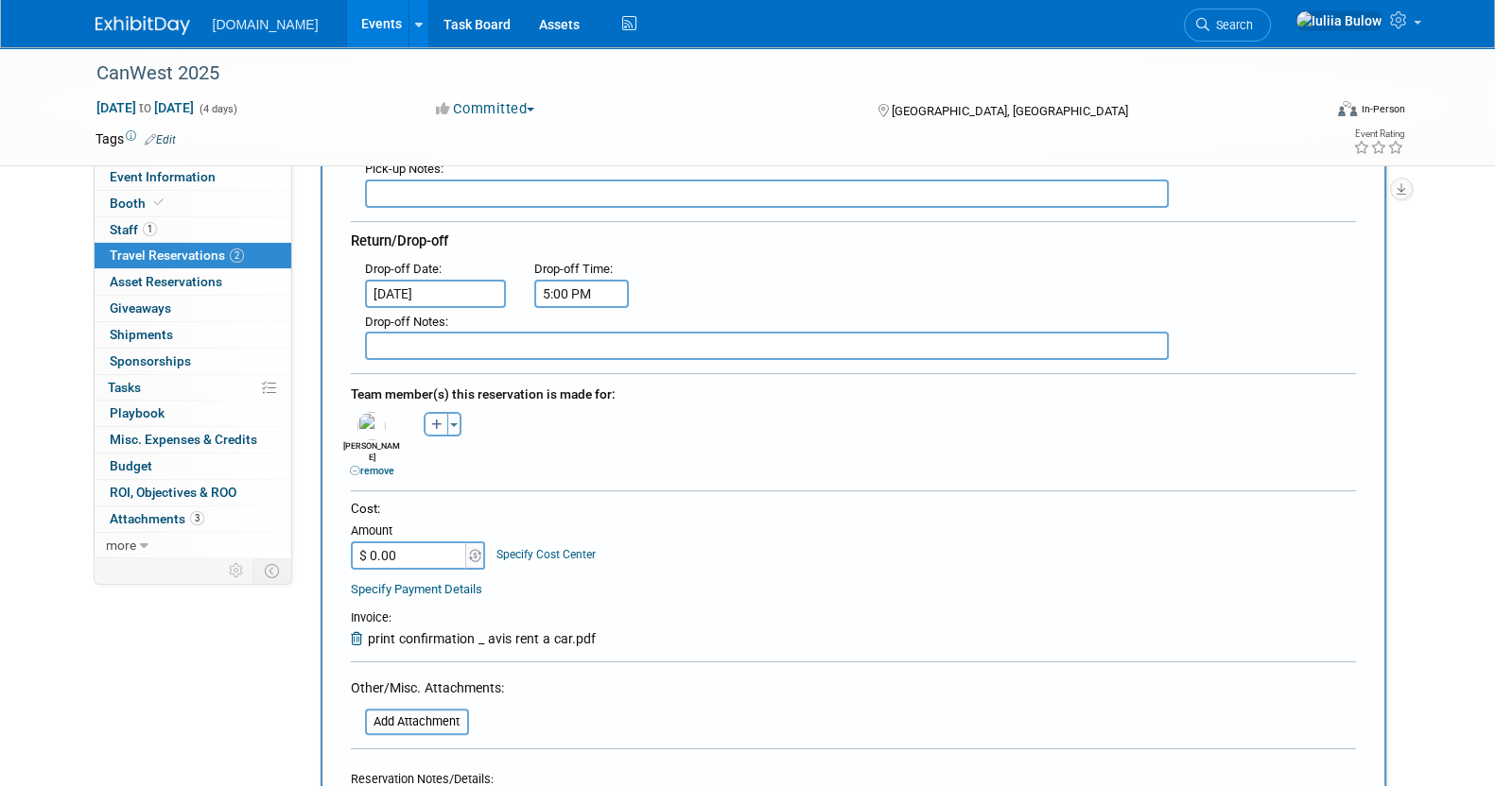
paste input "9,069"
click at [432, 542] on input "$ 9,069.00" at bounding box center [410, 556] width 118 height 28
type input "$ 90.69"
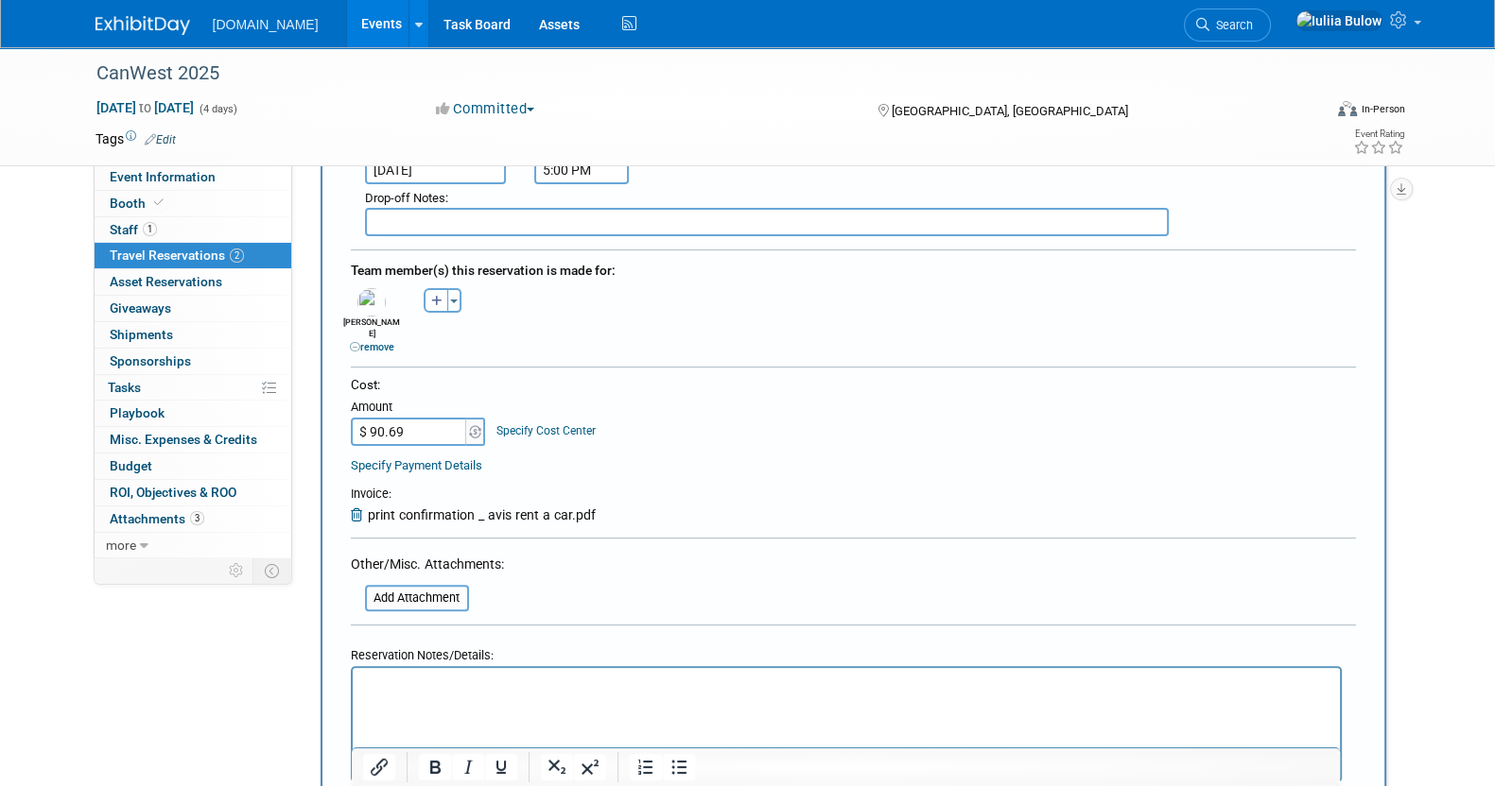
scroll to position [709, 0]
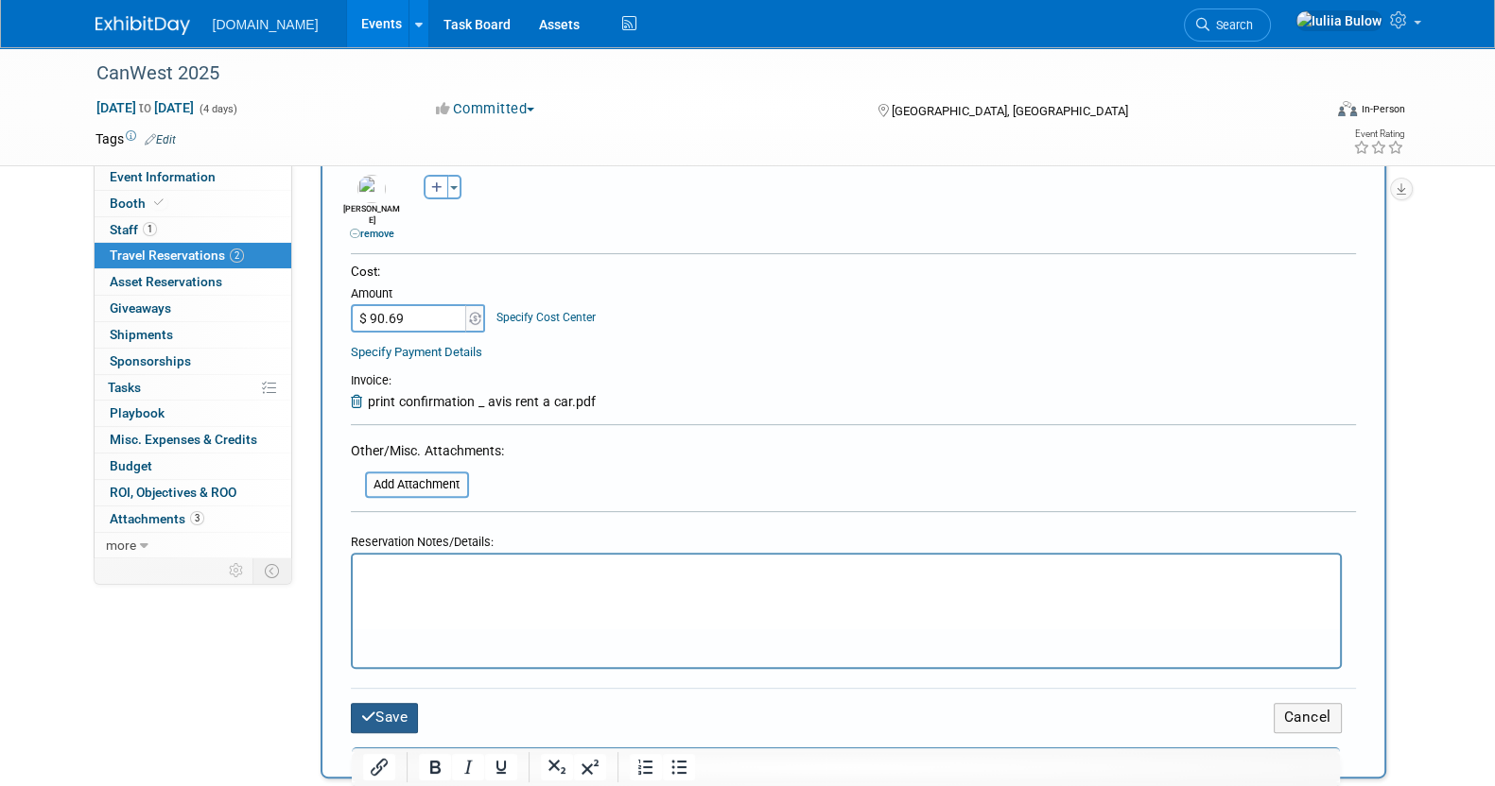
click at [413, 703] on button "Save" at bounding box center [385, 717] width 68 height 29
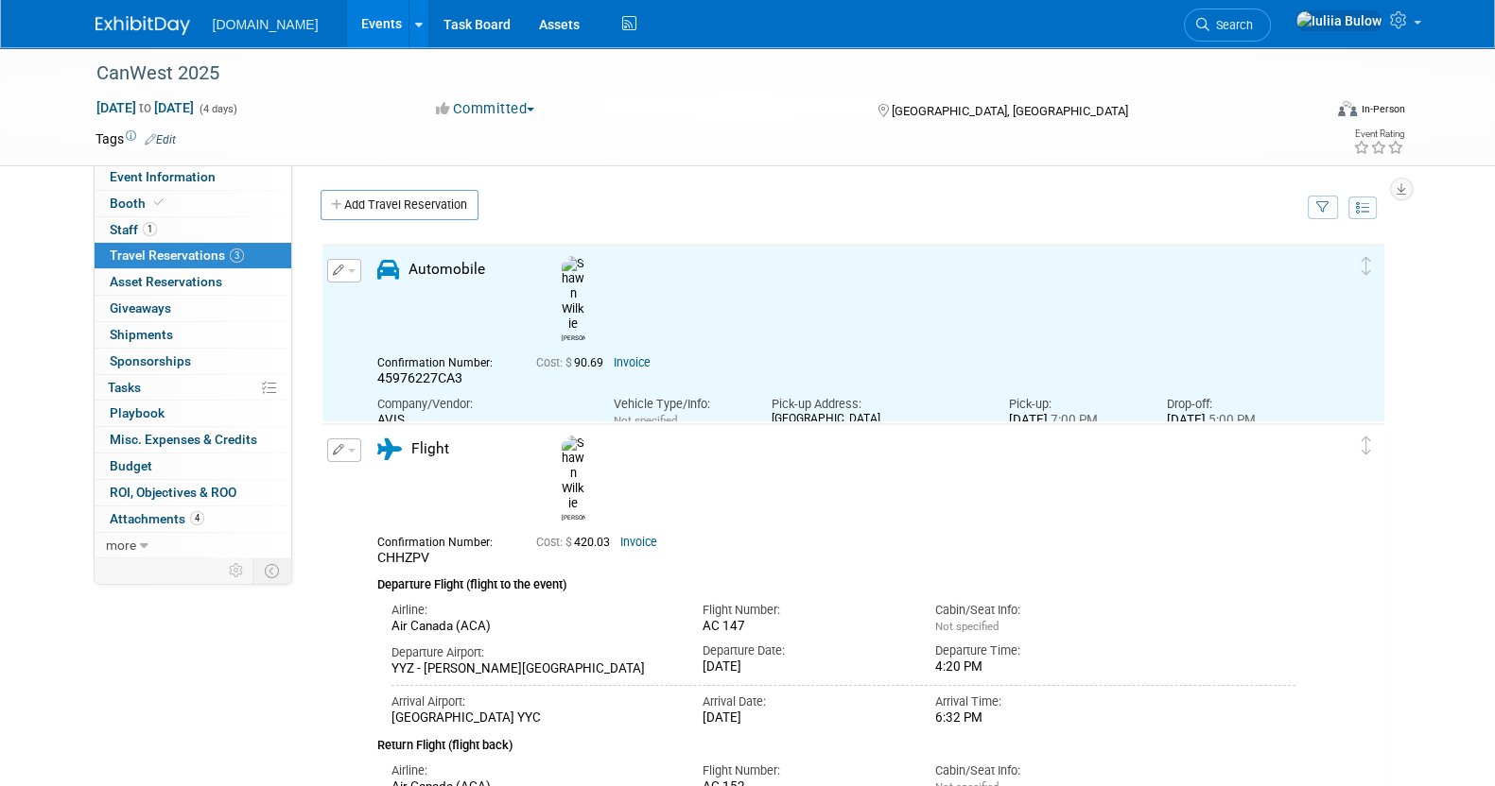
scroll to position [0, 0]
